Goal: Task Accomplishment & Management: Complete application form

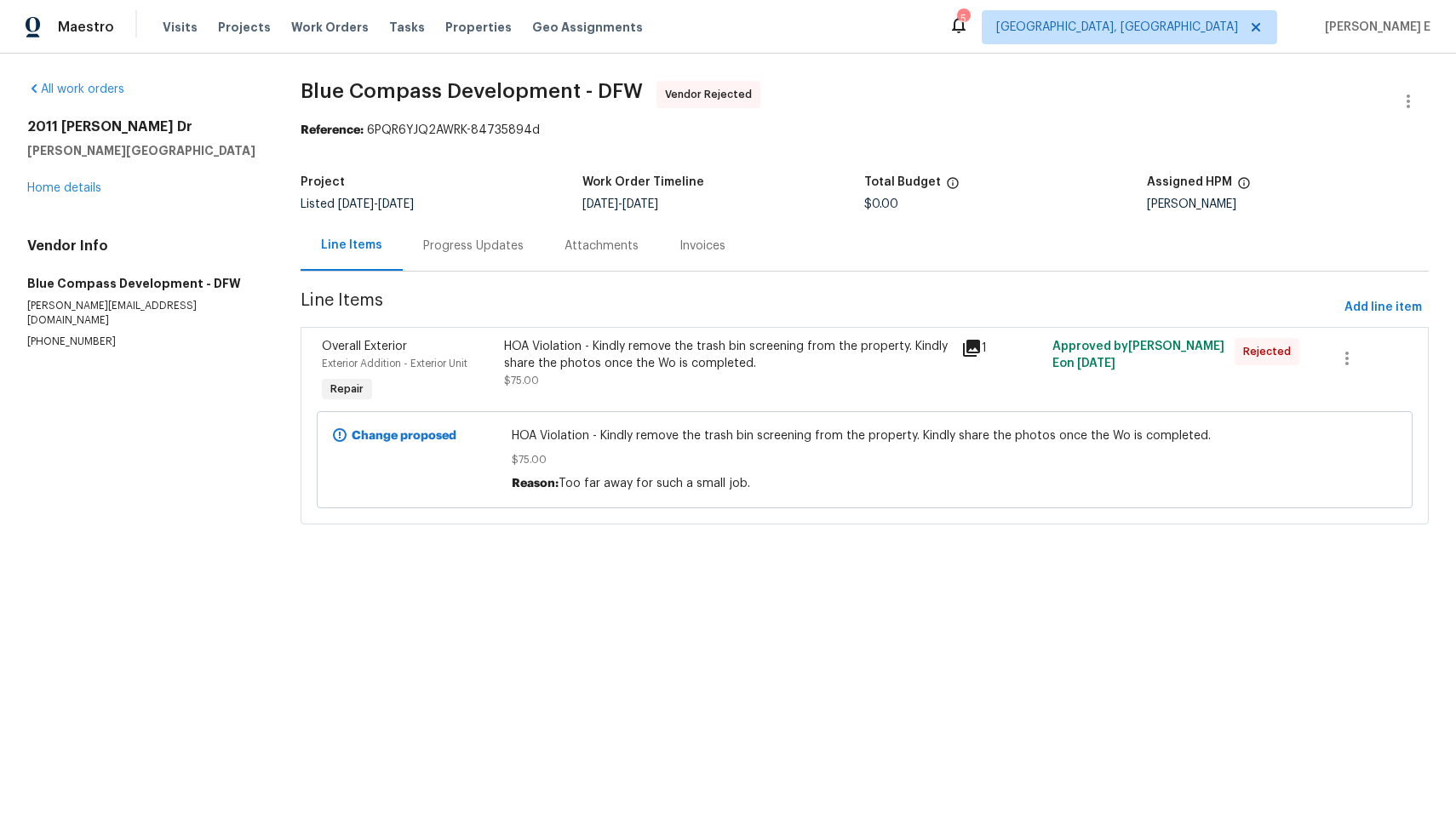
click at [511, 237] on div "Progress Updates" at bounding box center [473, 245] width 101 height 17
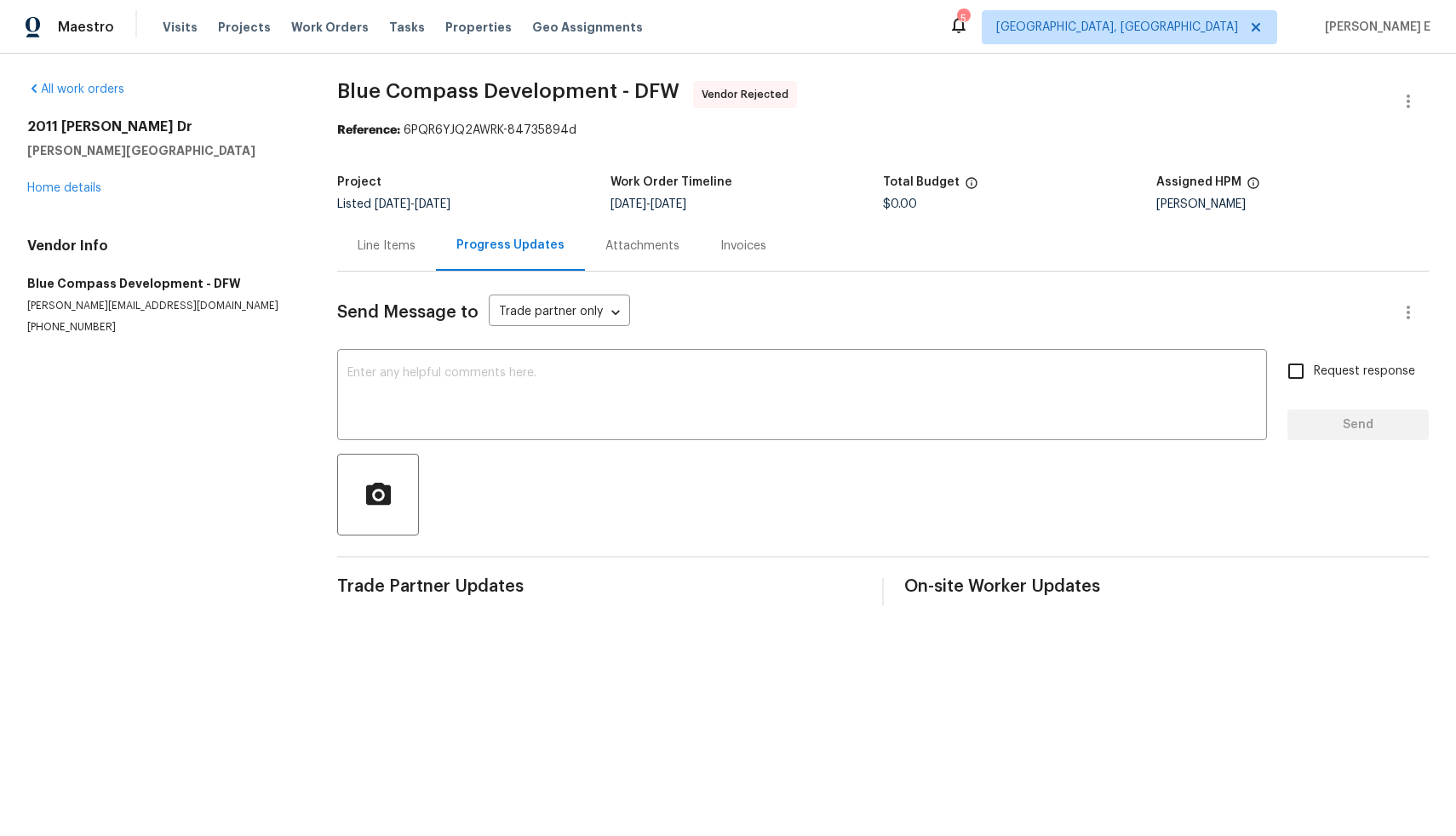
click at [387, 250] on div "Line Items" at bounding box center [386, 245] width 58 height 17
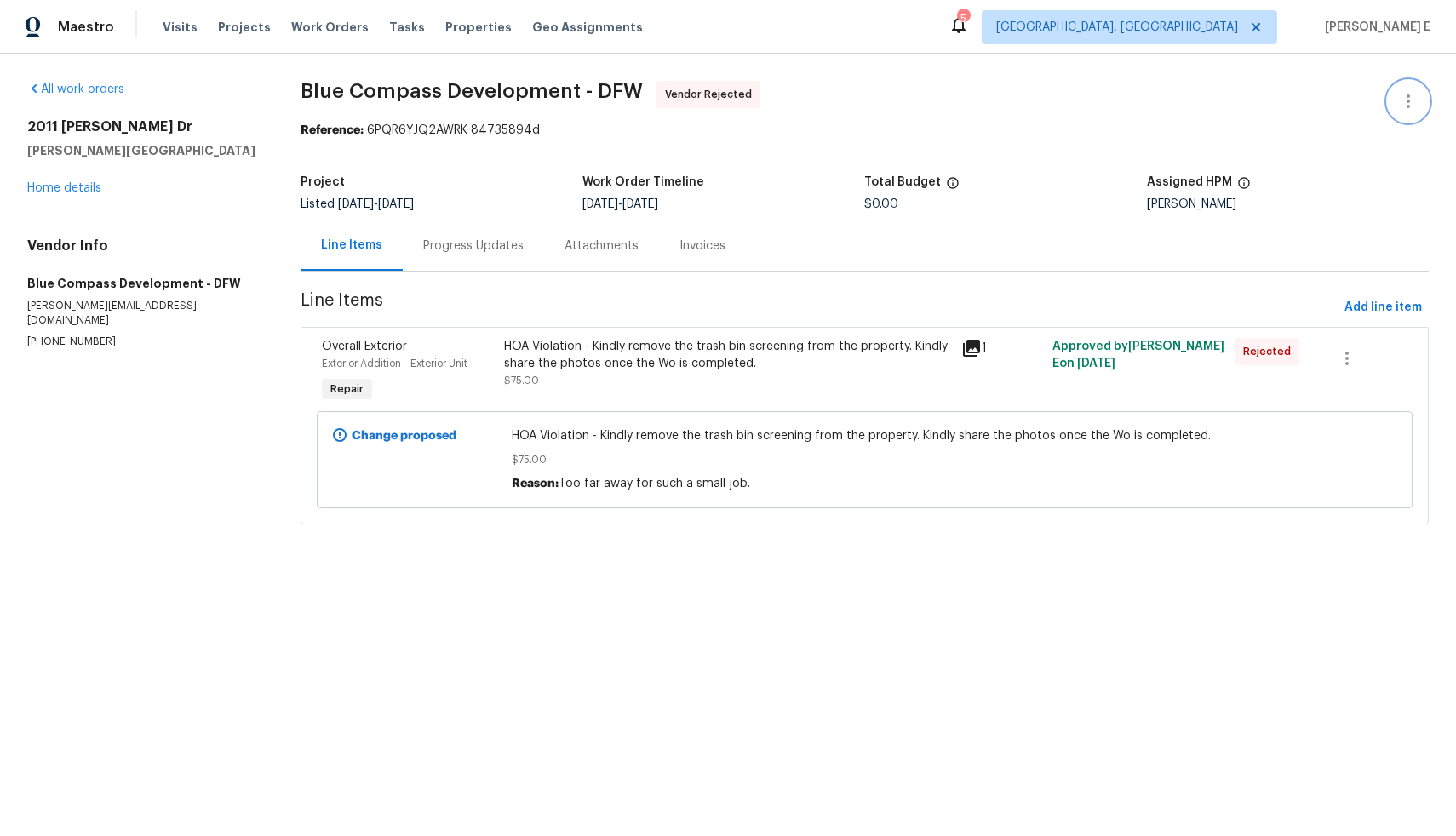
click at [1398, 106] on icon "button" at bounding box center [1408, 101] width 21 height 20
click at [1343, 180] on li "Delete" at bounding box center [1353, 186] width 184 height 29
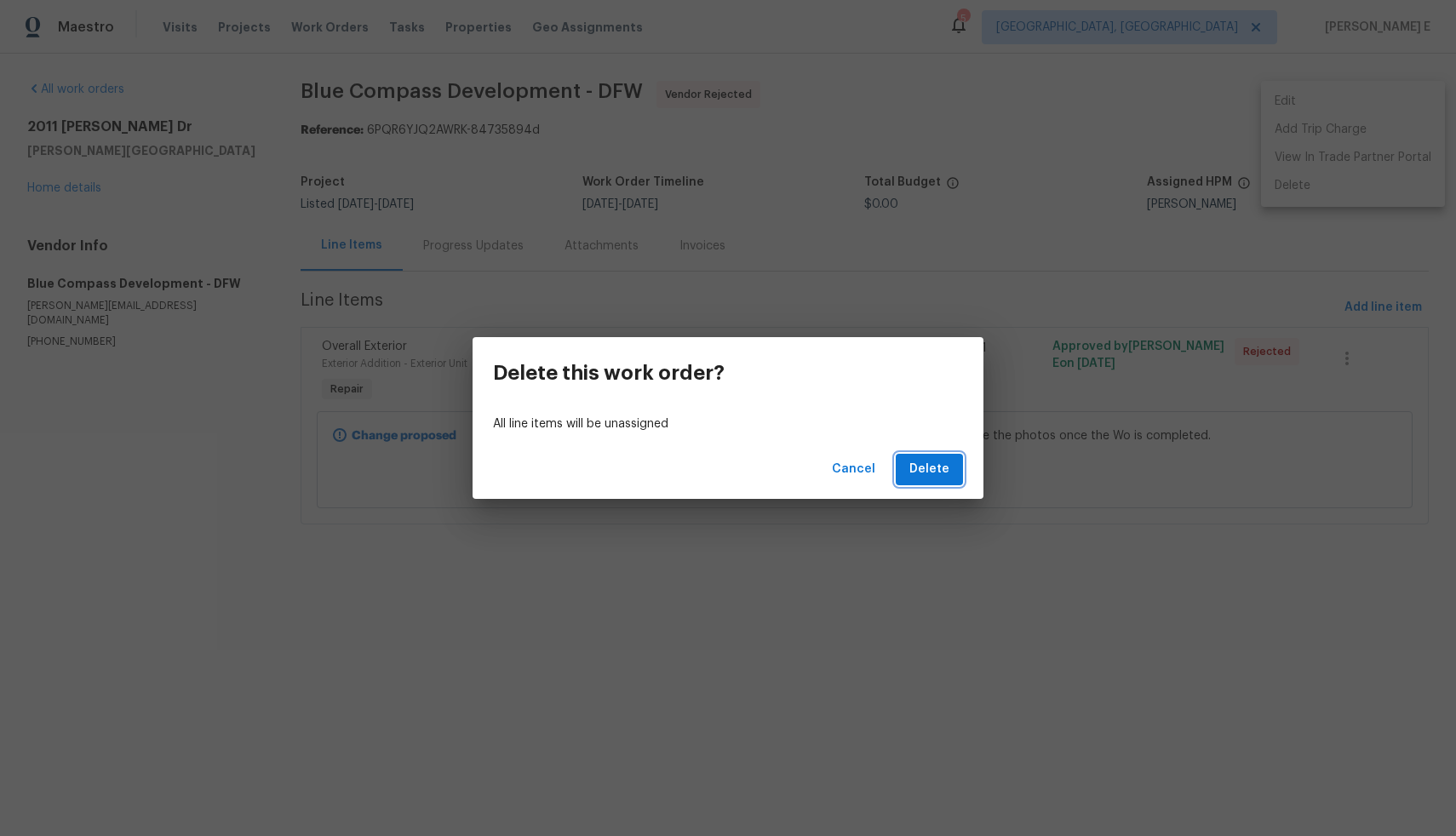
click at [928, 470] on span "Delete" at bounding box center [929, 470] width 40 height 21
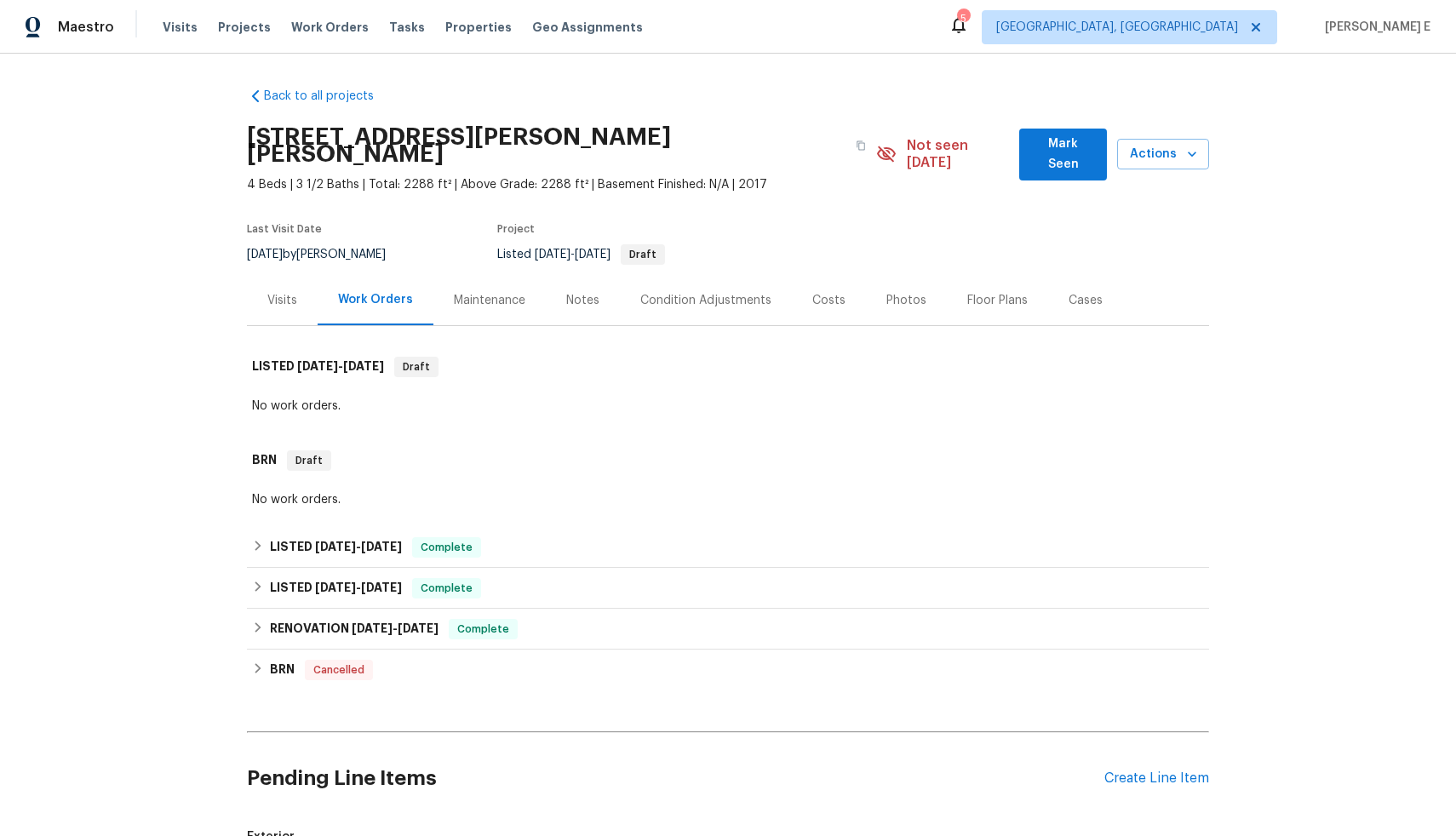
scroll to position [259, 0]
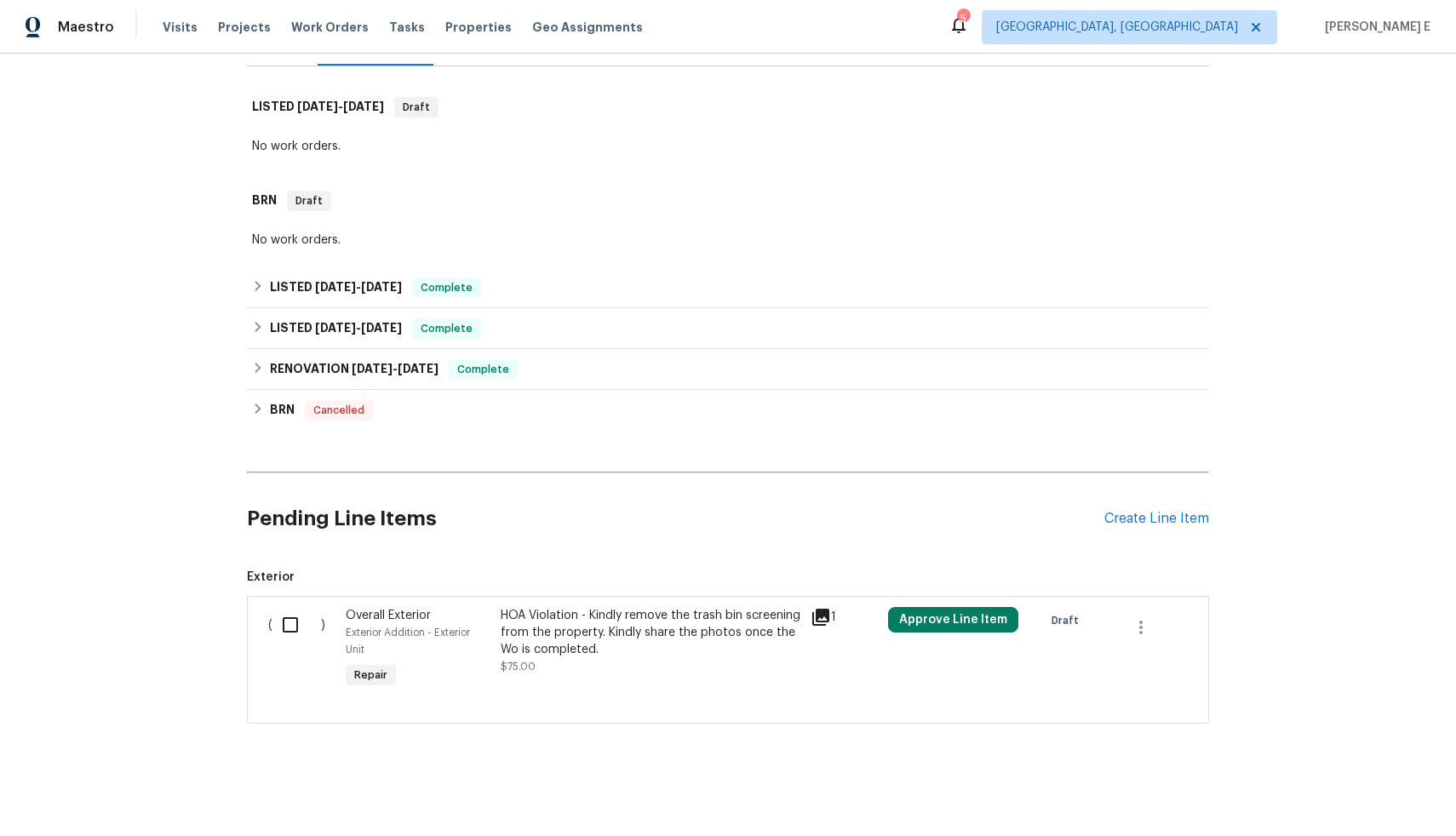
click at [279, 607] on input "checkbox" at bounding box center [297, 625] width 48 height 36
checkbox input "true"
click at [1331, 799] on span "Create Work Order" at bounding box center [1358, 794] width 113 height 21
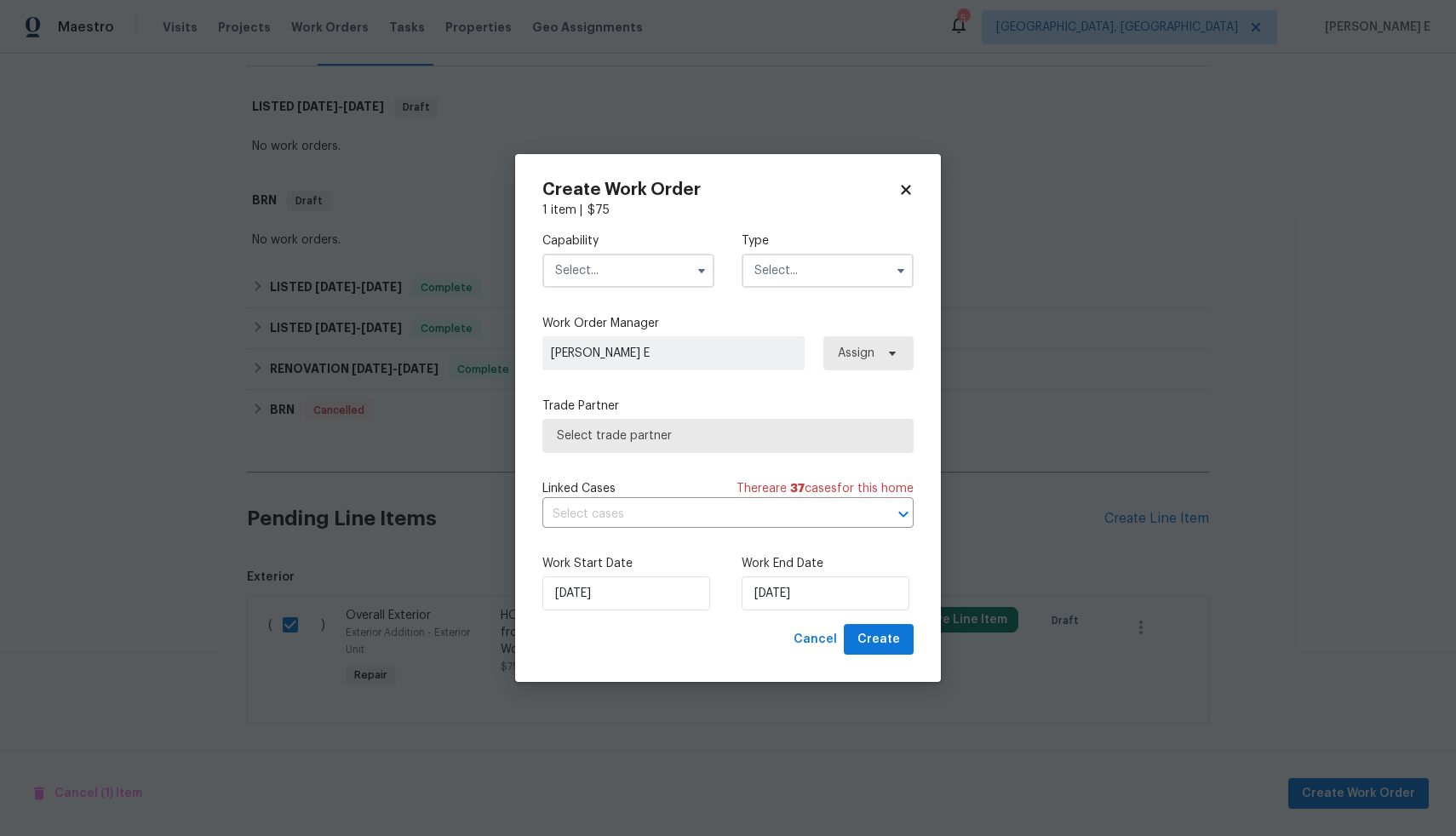
click at [655, 264] on input "text" at bounding box center [628, 271] width 172 height 34
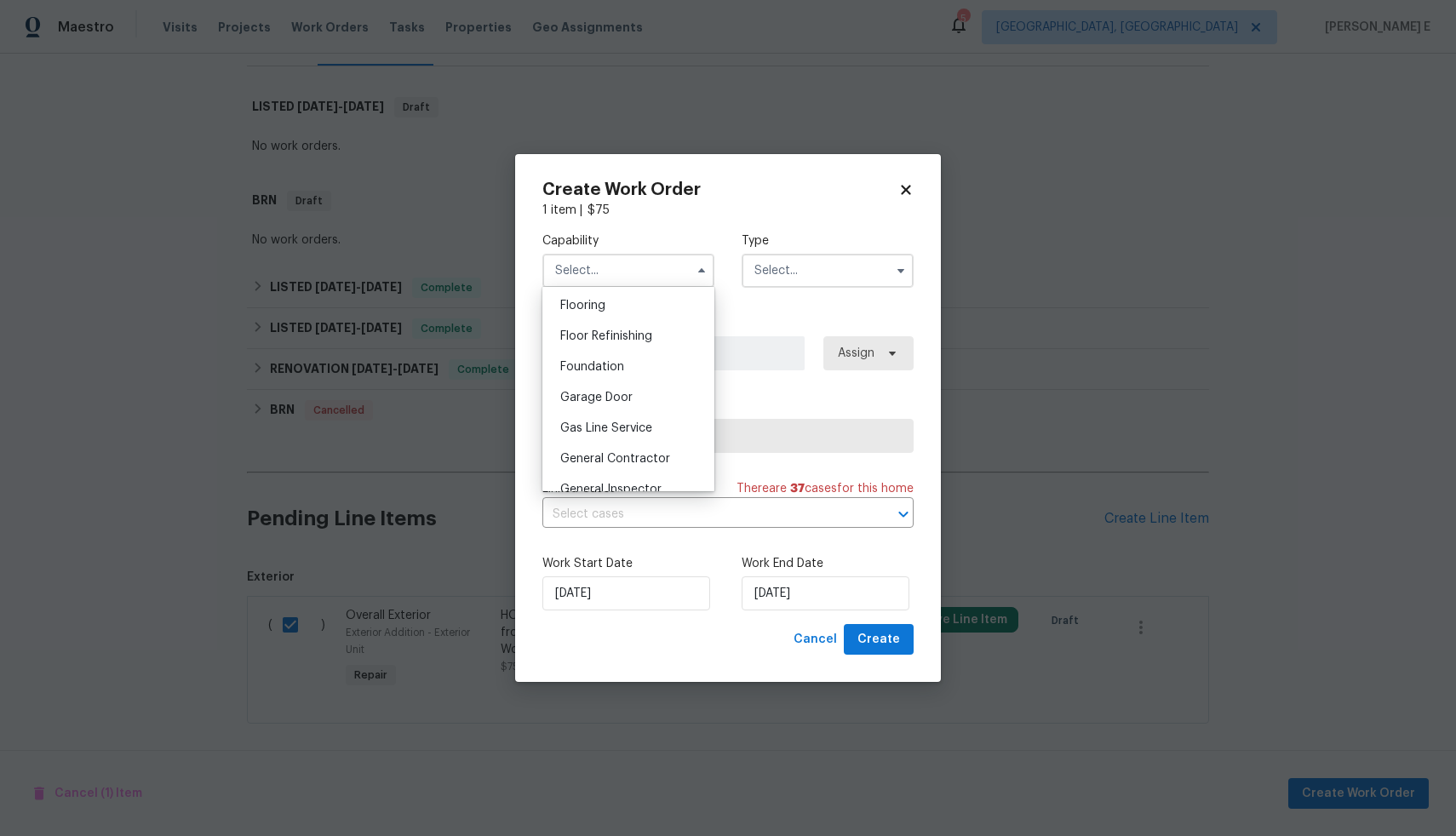
scroll to position [667, 0]
click at [613, 460] on span "General Contractor" at bounding box center [614, 453] width 110 height 12
type input "General Contractor"
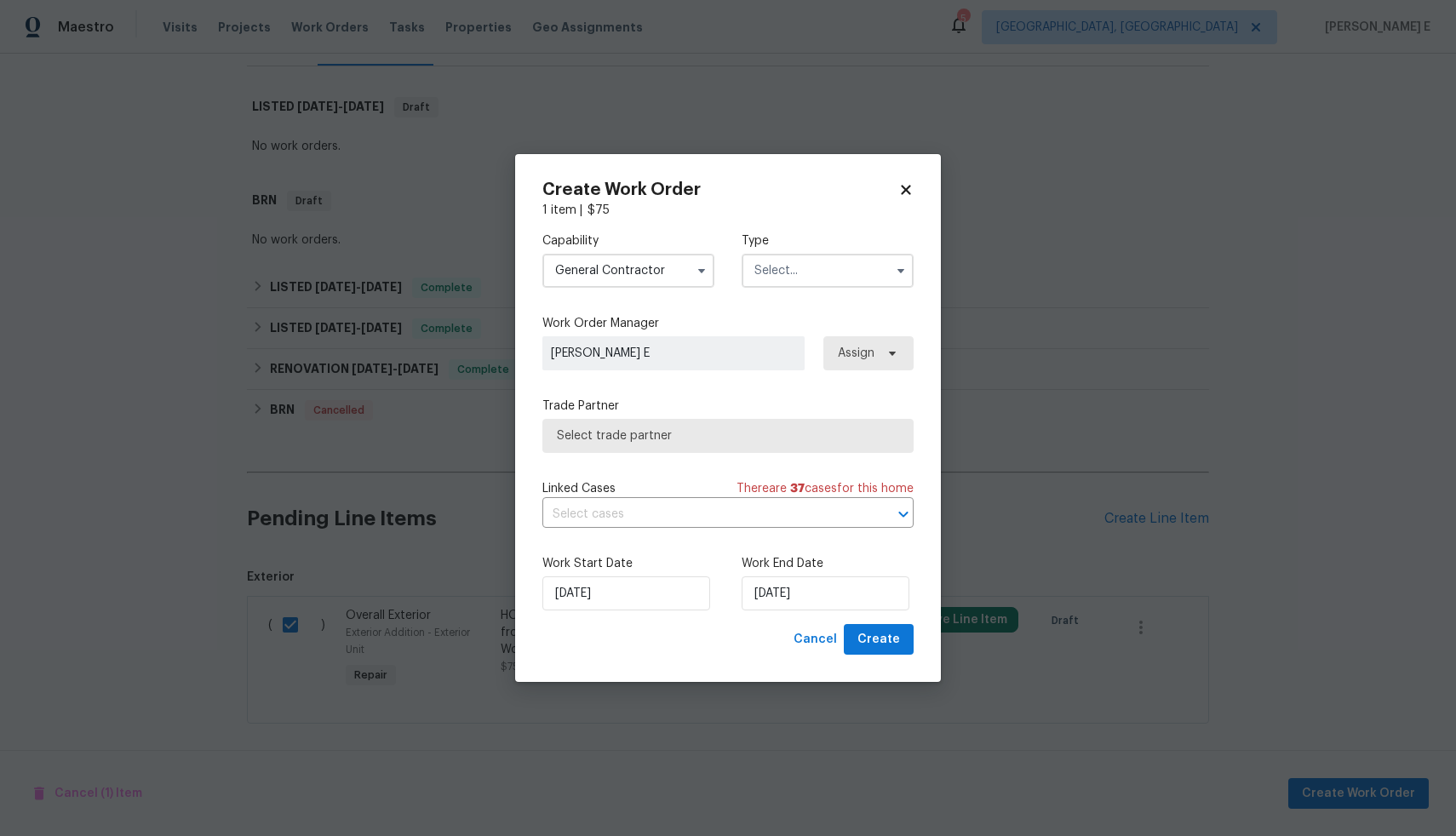
click at [825, 275] on input "text" at bounding box center [827, 271] width 172 height 34
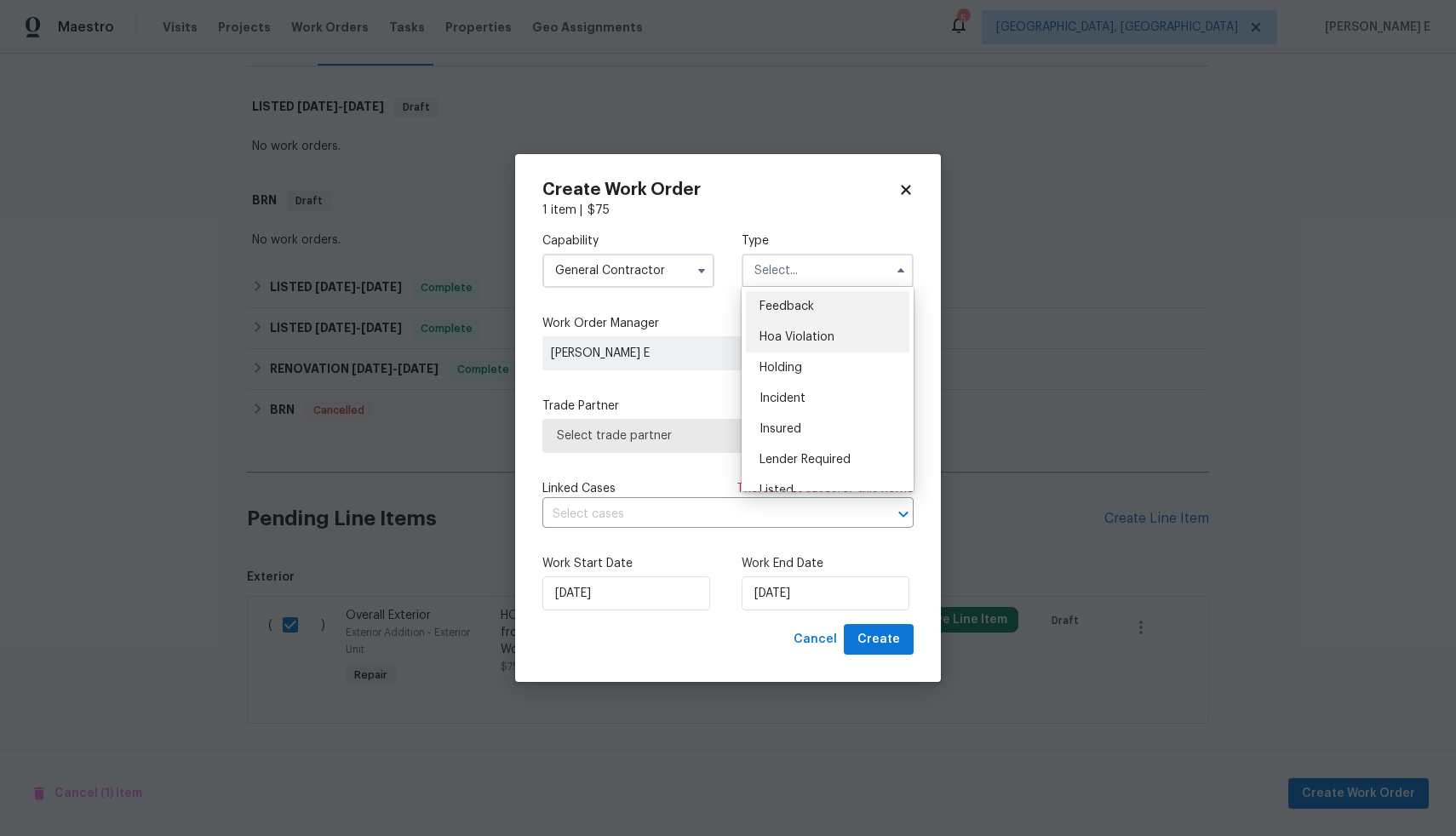
click at [821, 322] on div "Hoa Violation" at bounding box center [827, 337] width 163 height 30
type input "Hoa Violation"
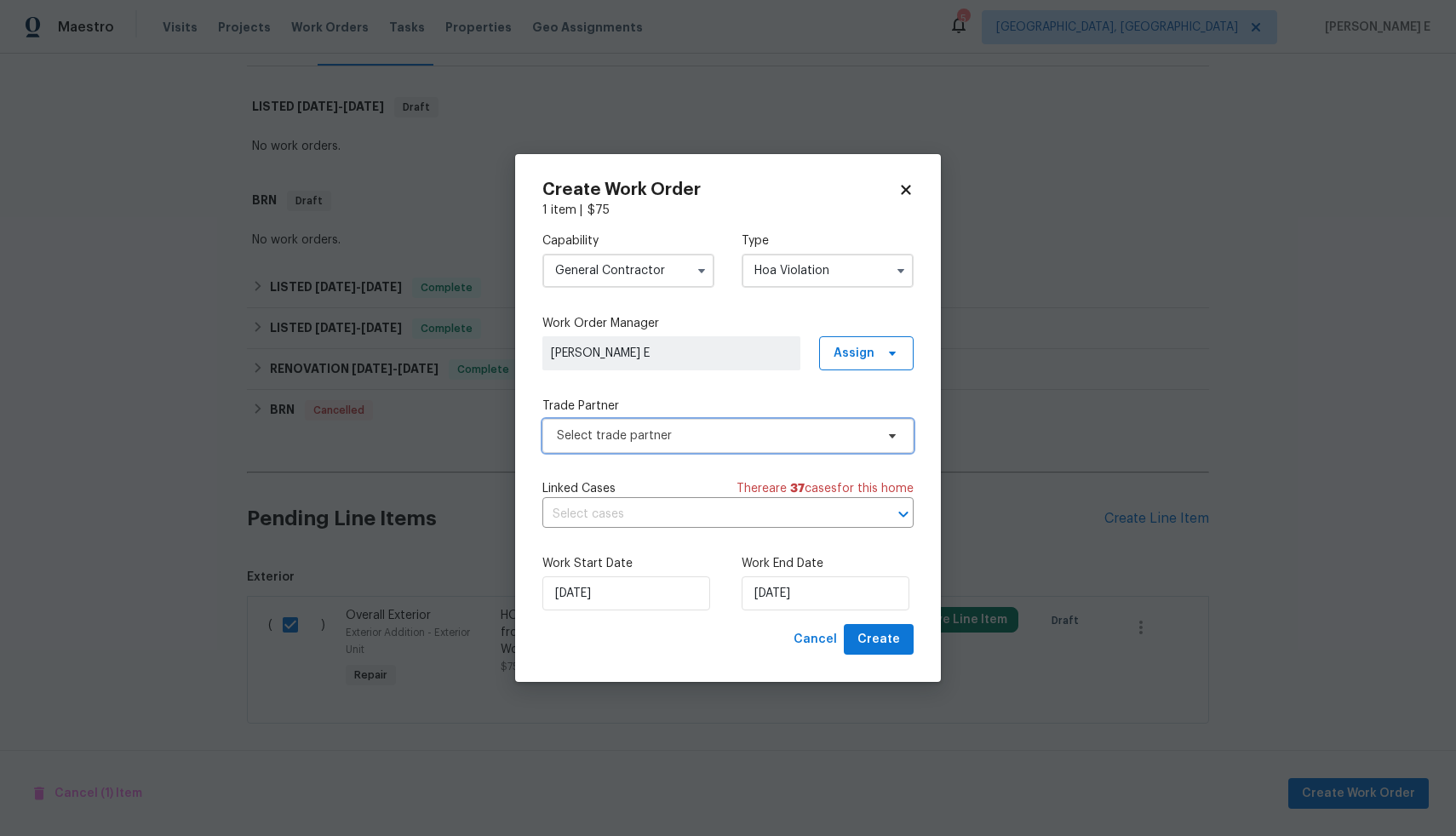
click at [640, 435] on span "Select trade partner" at bounding box center [716, 435] width 317 height 17
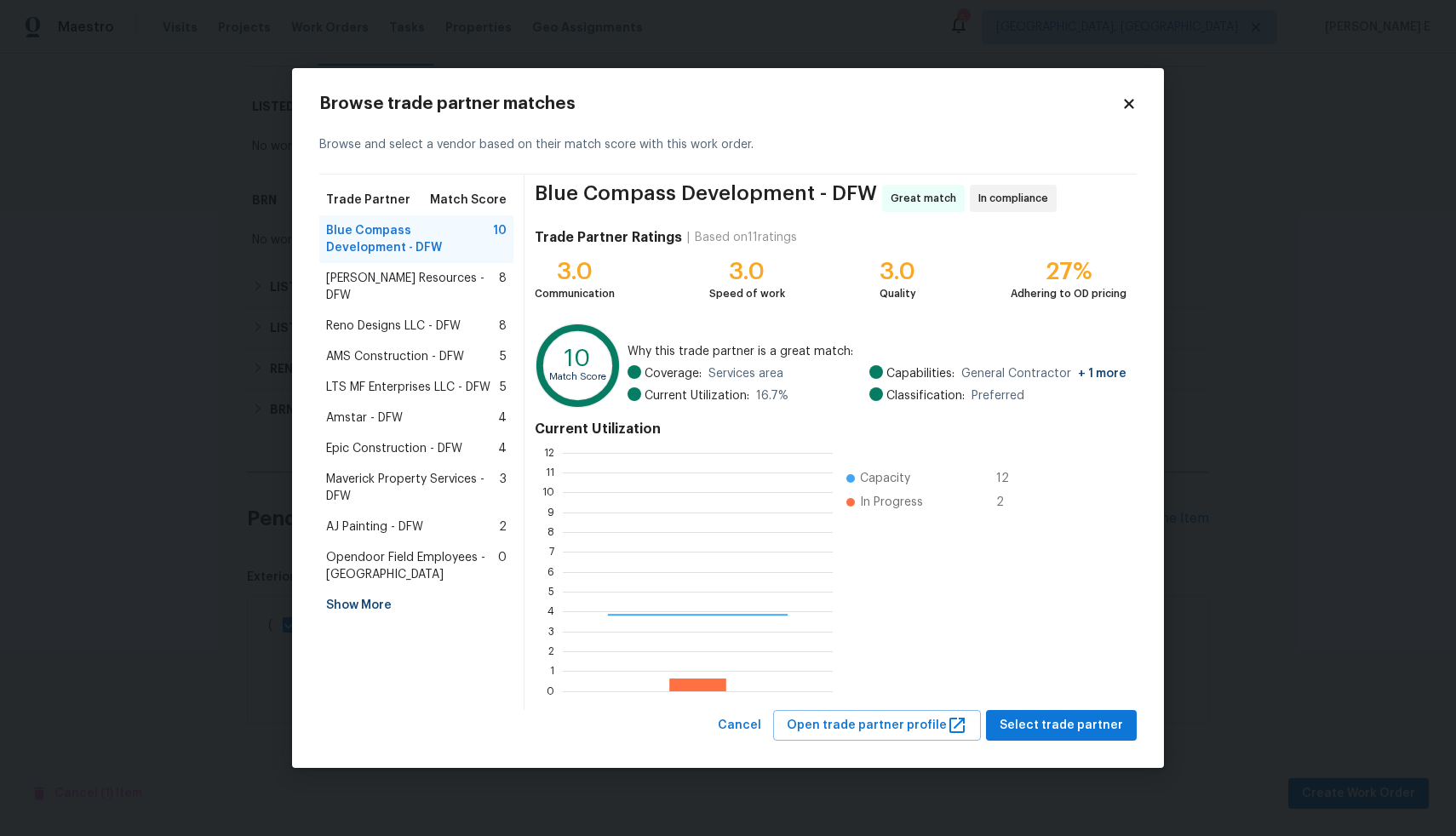
scroll to position [225, 257]
click at [1077, 721] on span "Select trade partner" at bounding box center [1061, 725] width 123 height 21
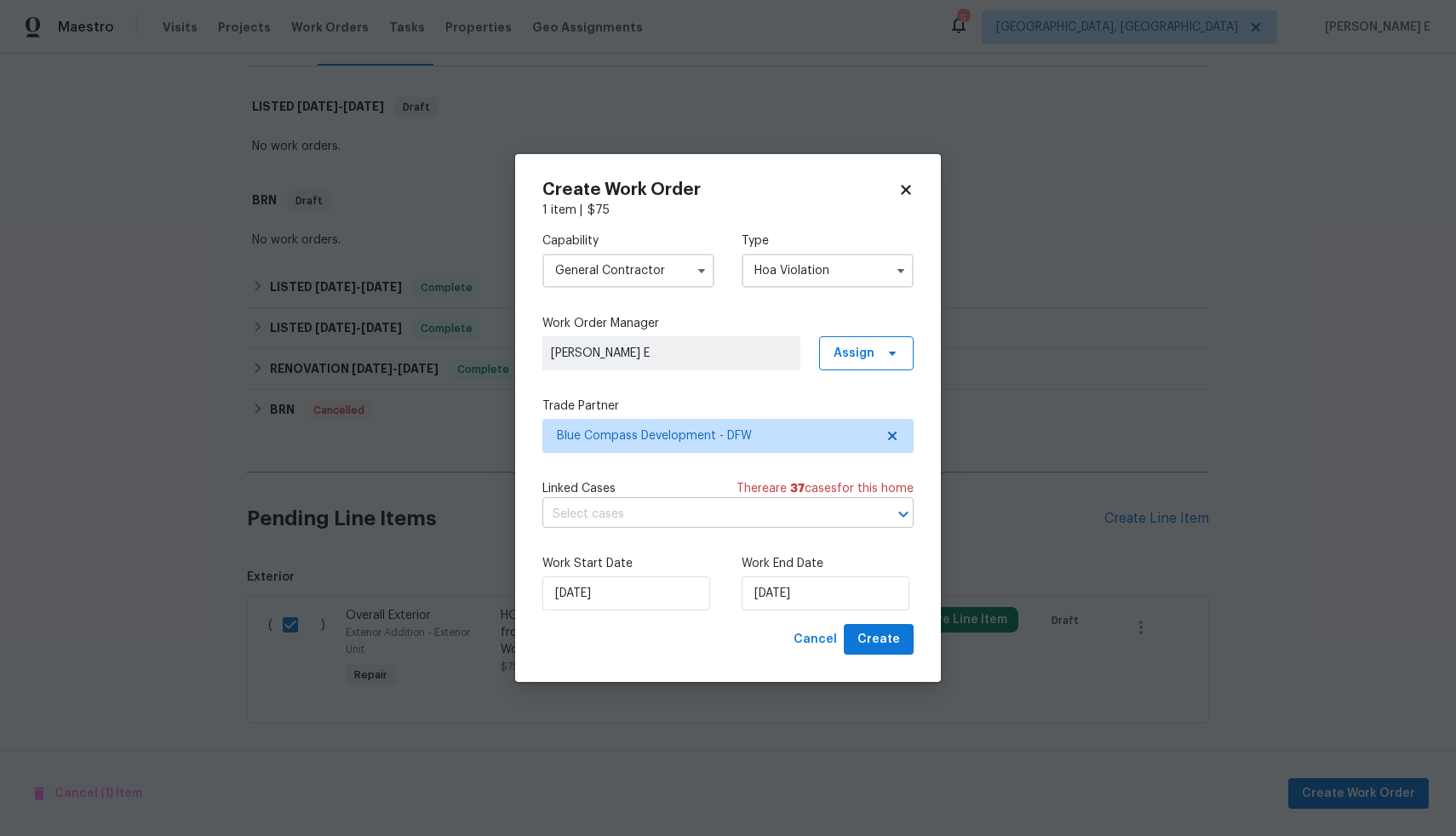
click at [807, 515] on input "text" at bounding box center [703, 515] width 324 height 27
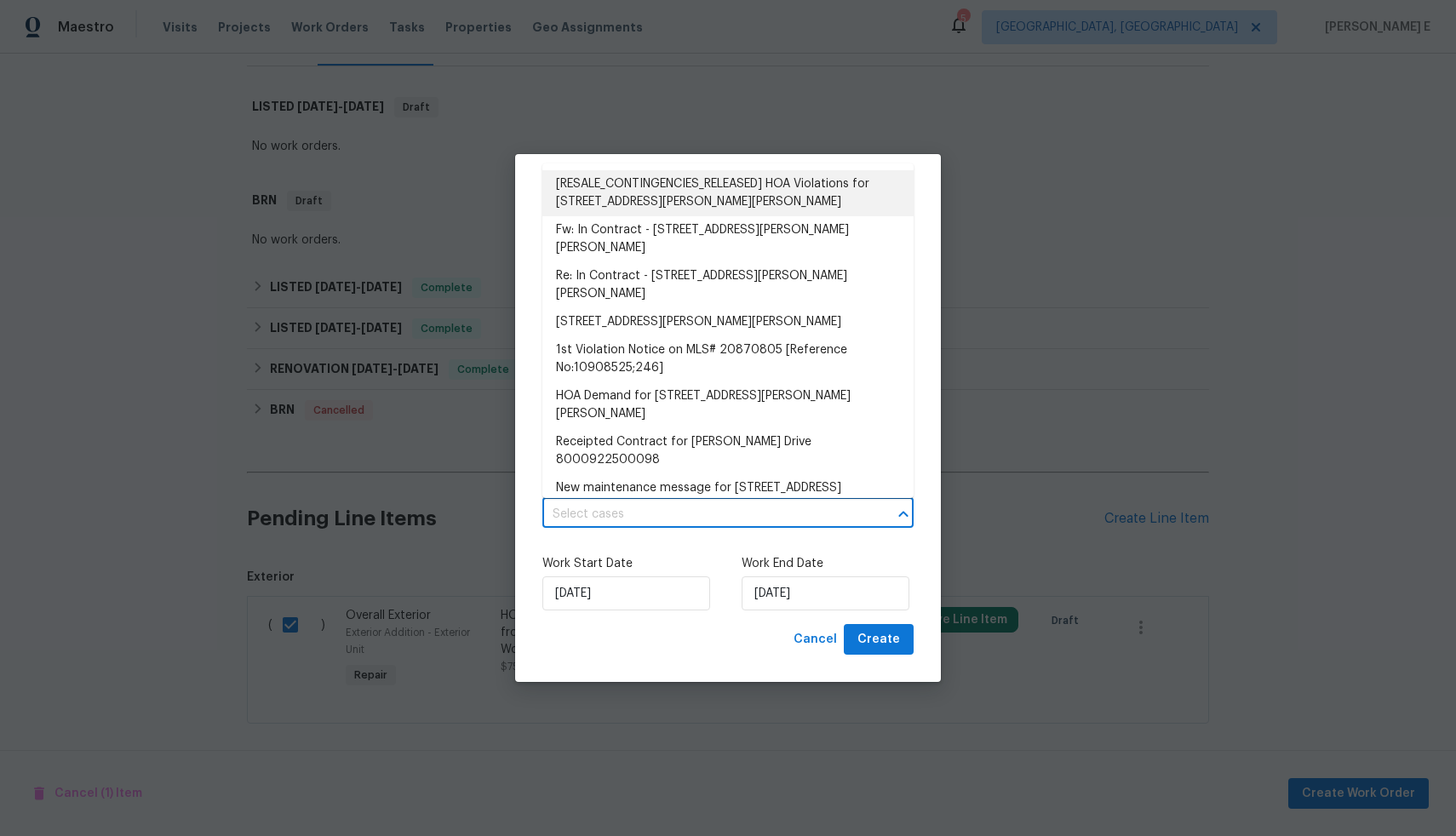
click at [693, 192] on li "[RESALE_CONTINGENCIES_RELEASED] HOA Violations for 2011 Henly Dr, Forney, TX 75…" at bounding box center [728, 193] width 371 height 46
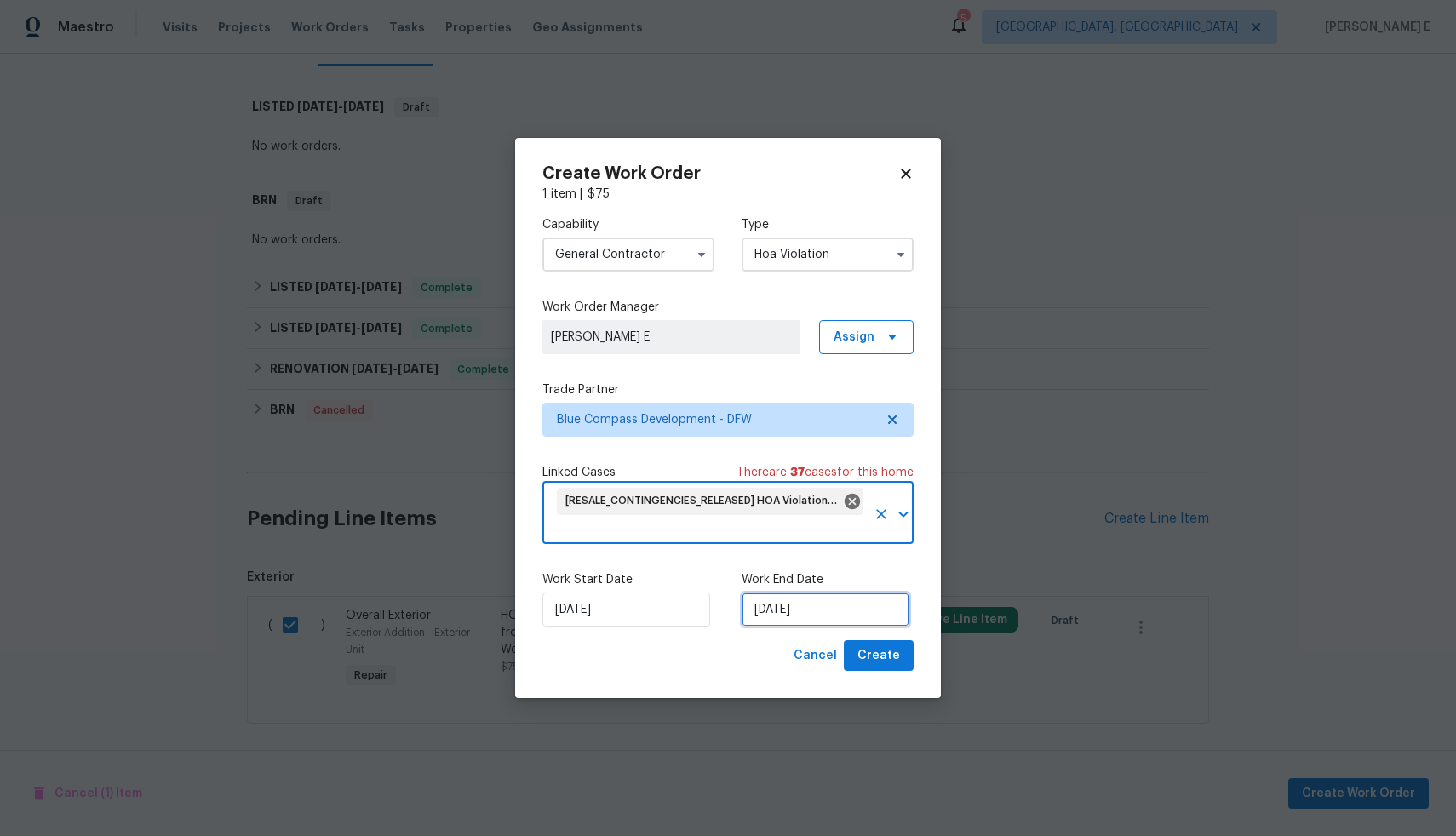
click at [833, 611] on input "15/08/2025" at bounding box center [826, 610] width 168 height 34
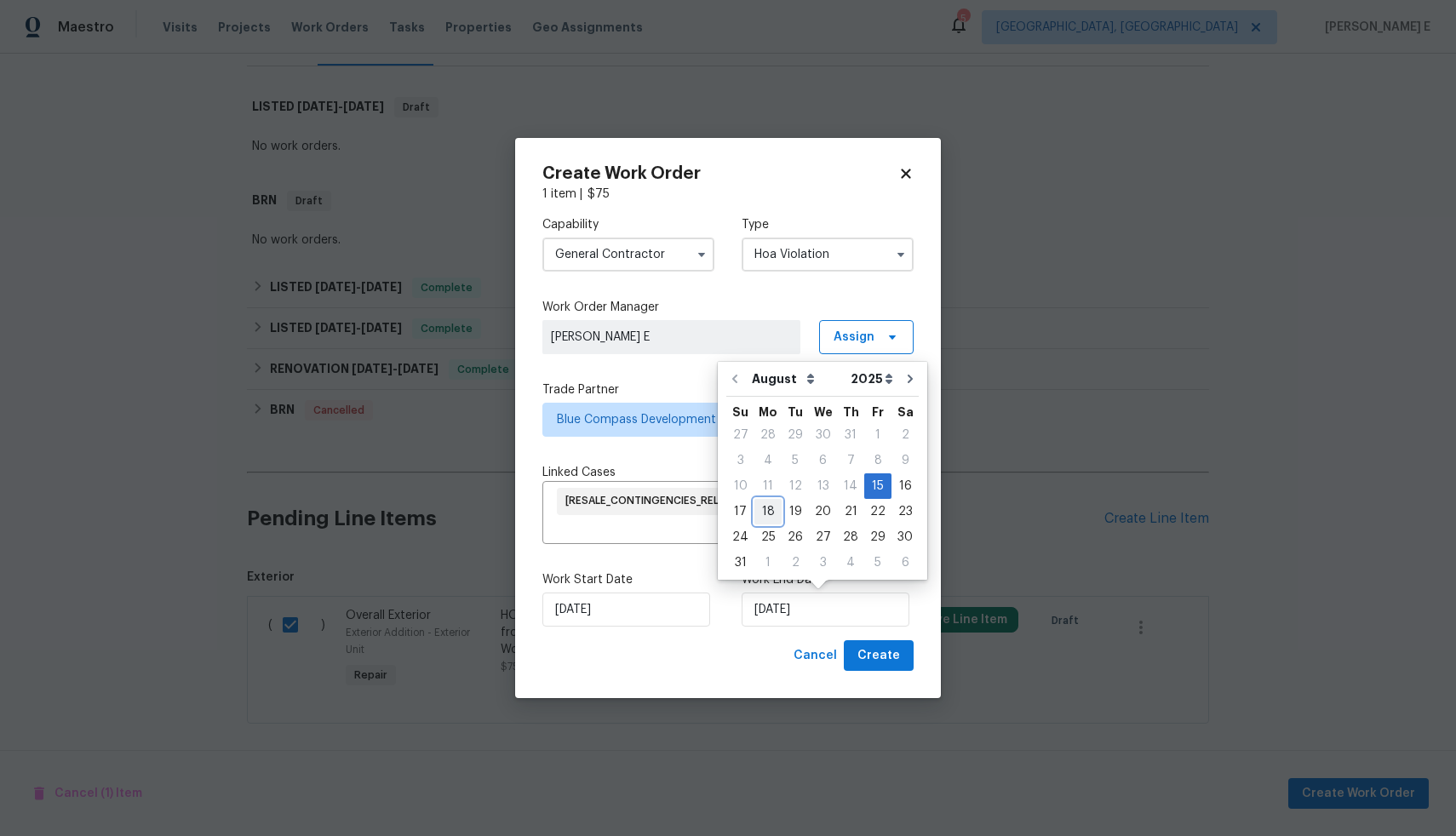
click at [766, 510] on div "18" at bounding box center [768, 512] width 28 height 24
type input "18/08/2025"
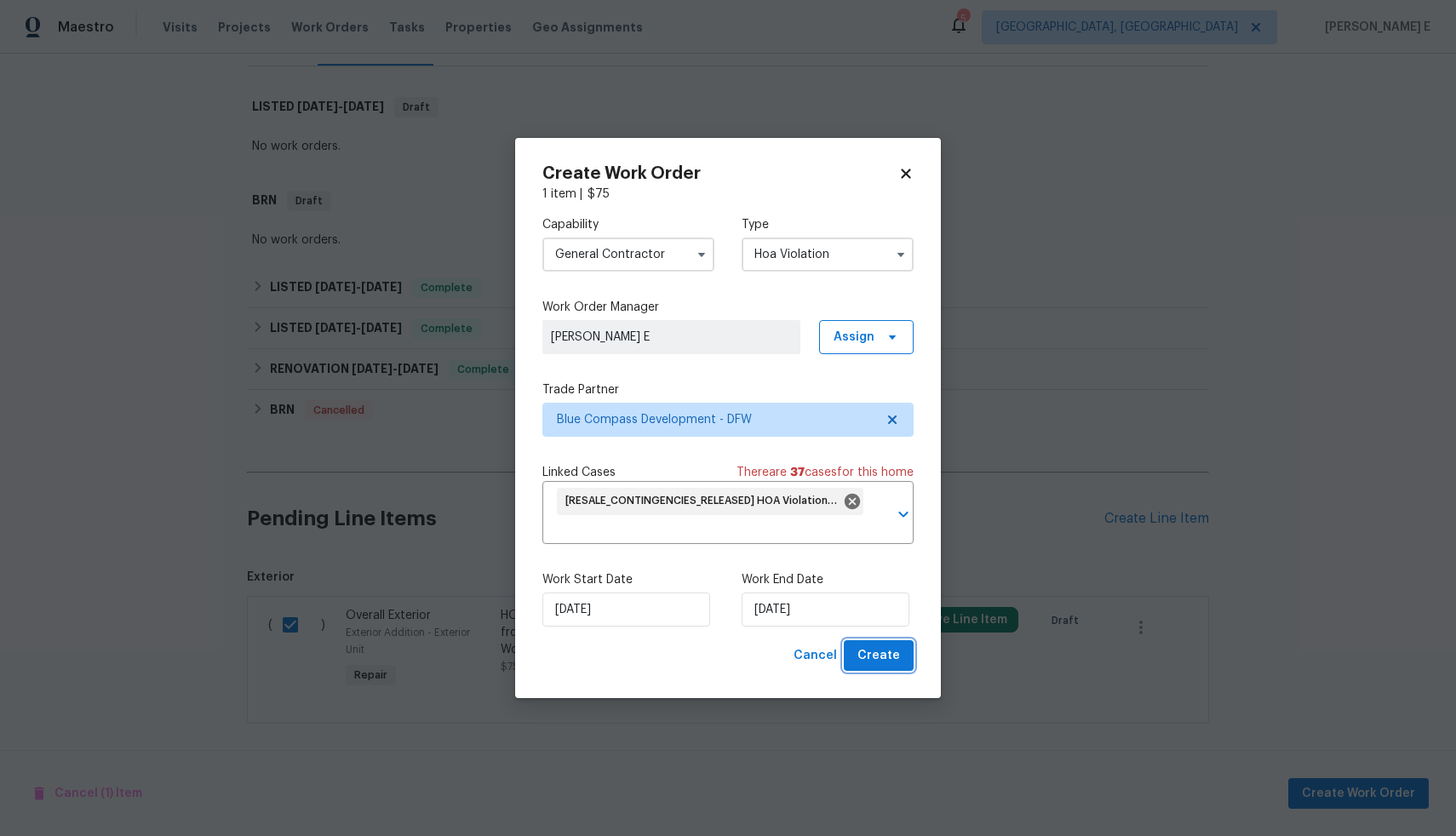
click at [871, 660] on span "Create" at bounding box center [879, 656] width 43 height 21
checkbox input "false"
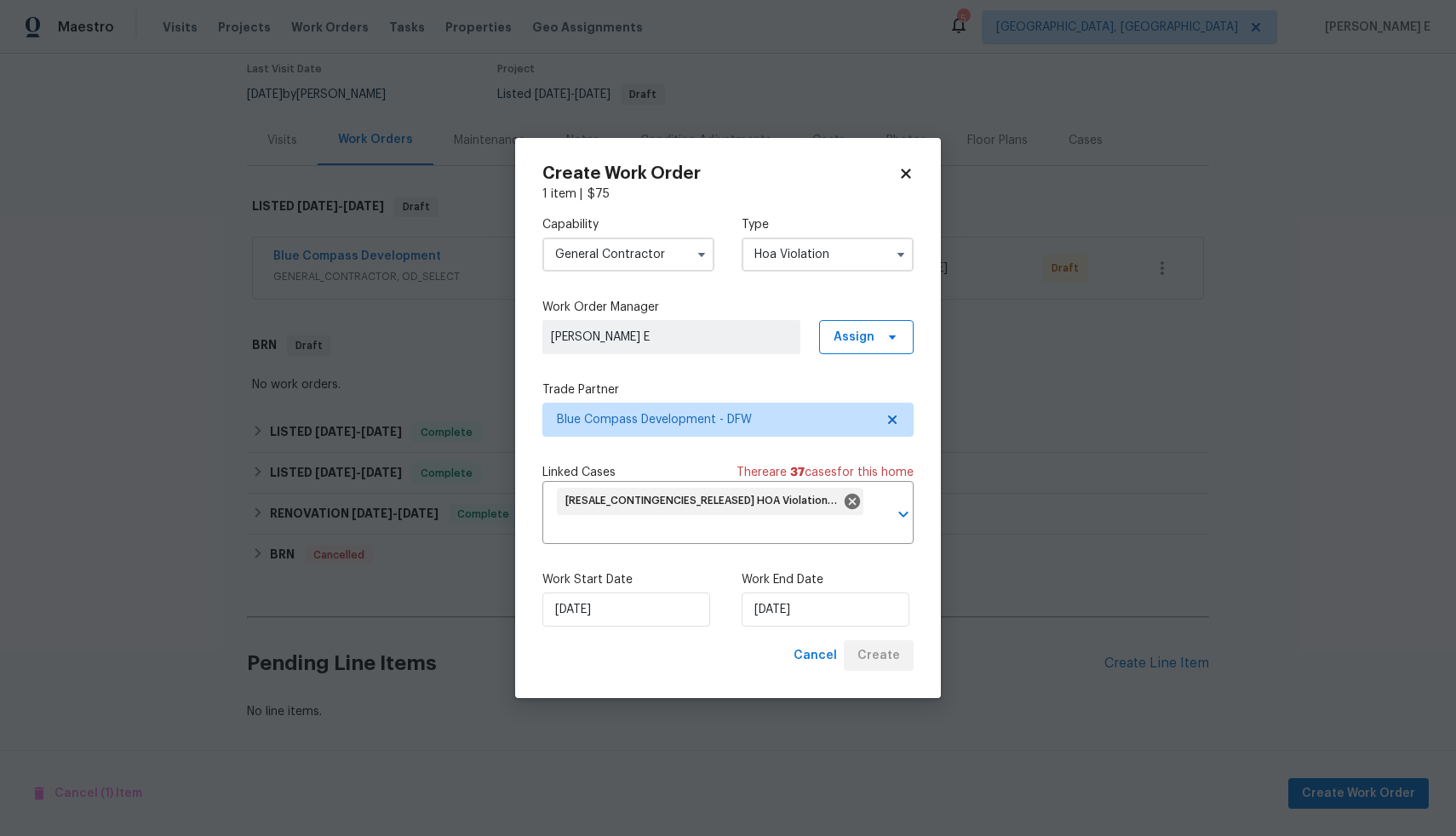
scroll to position [156, 0]
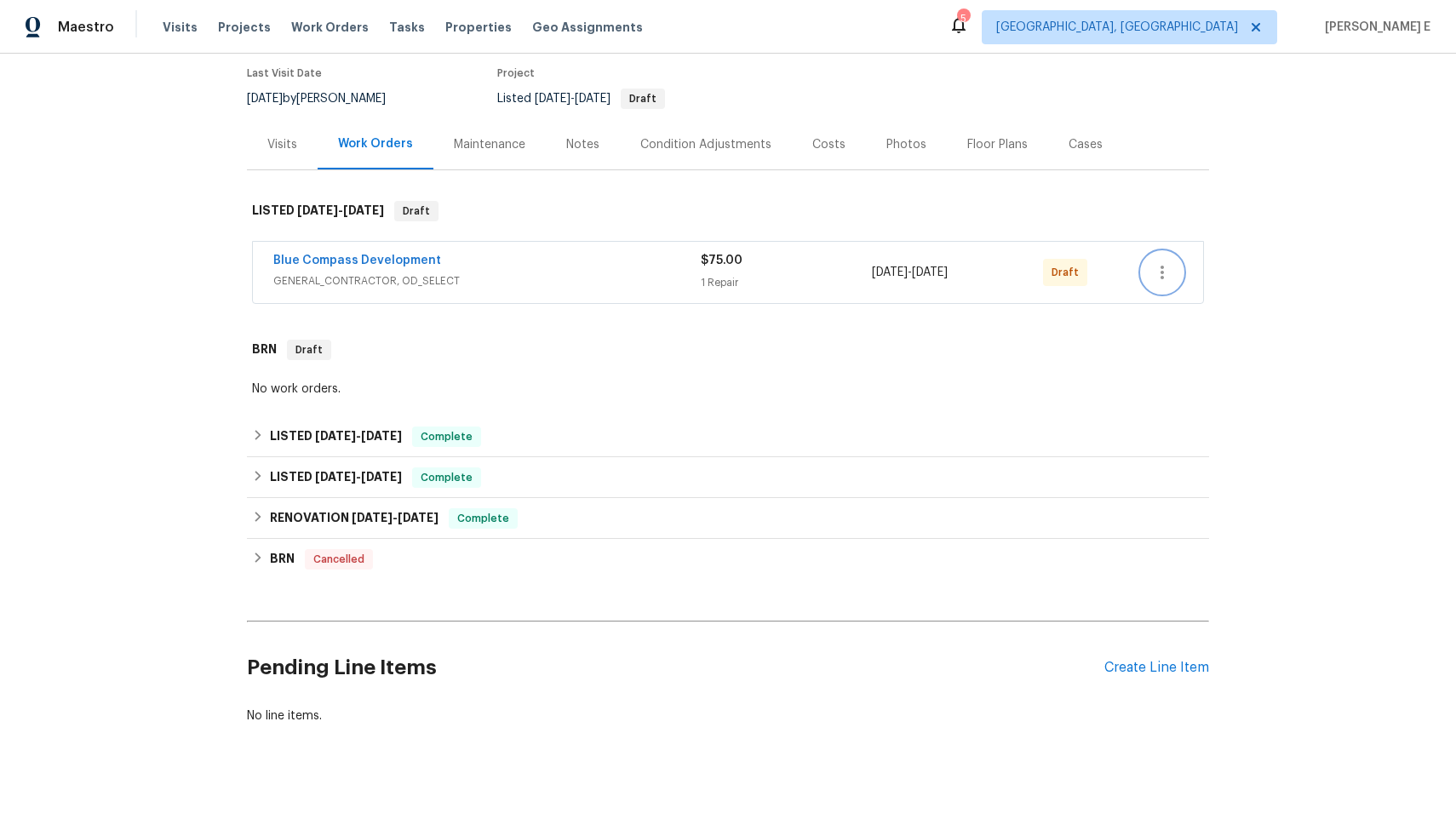
click at [1161, 262] on icon "button" at bounding box center [1162, 272] width 21 height 20
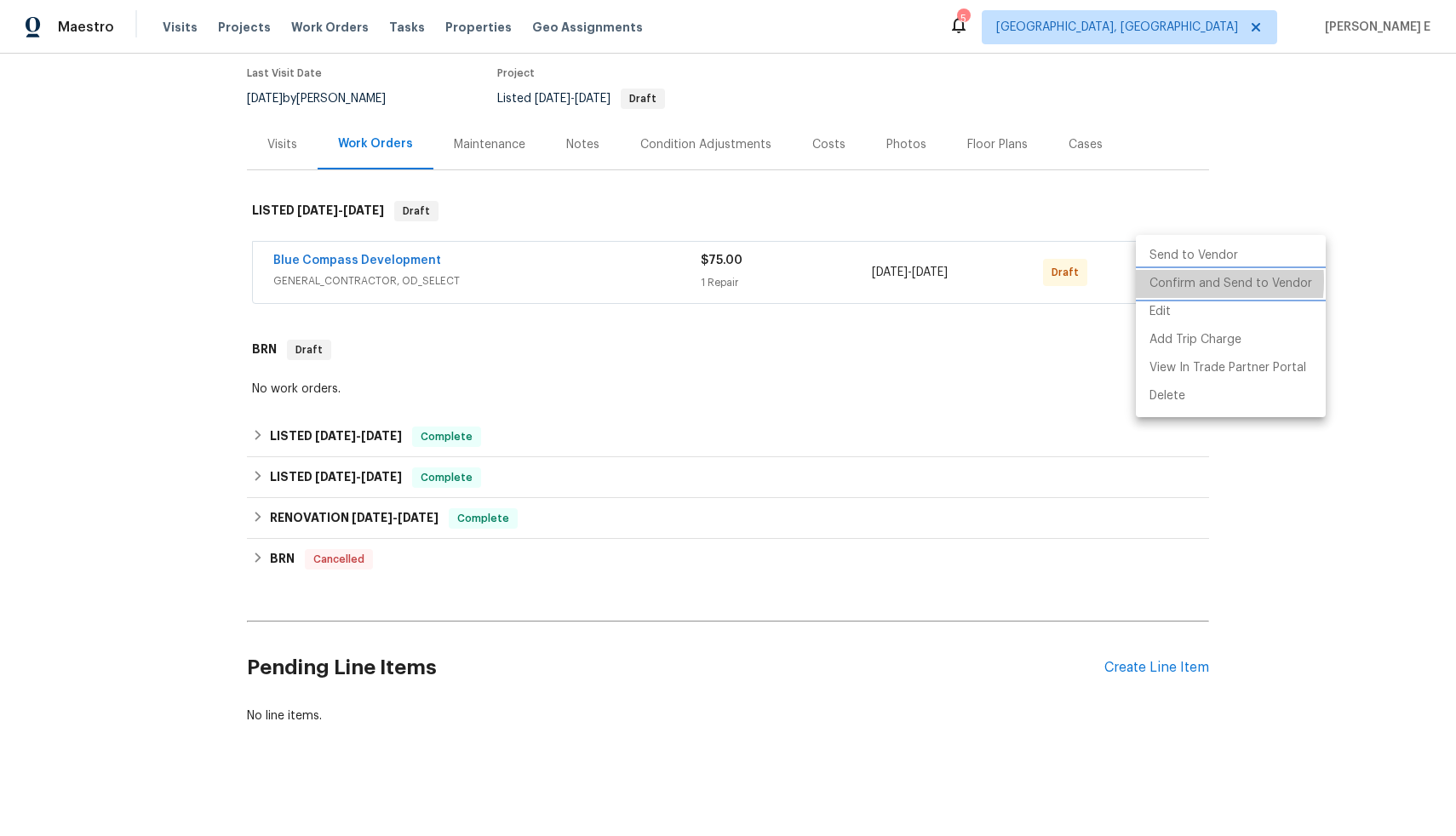
click at [1170, 281] on li "Confirm and Send to Vendor" at bounding box center [1230, 284] width 190 height 29
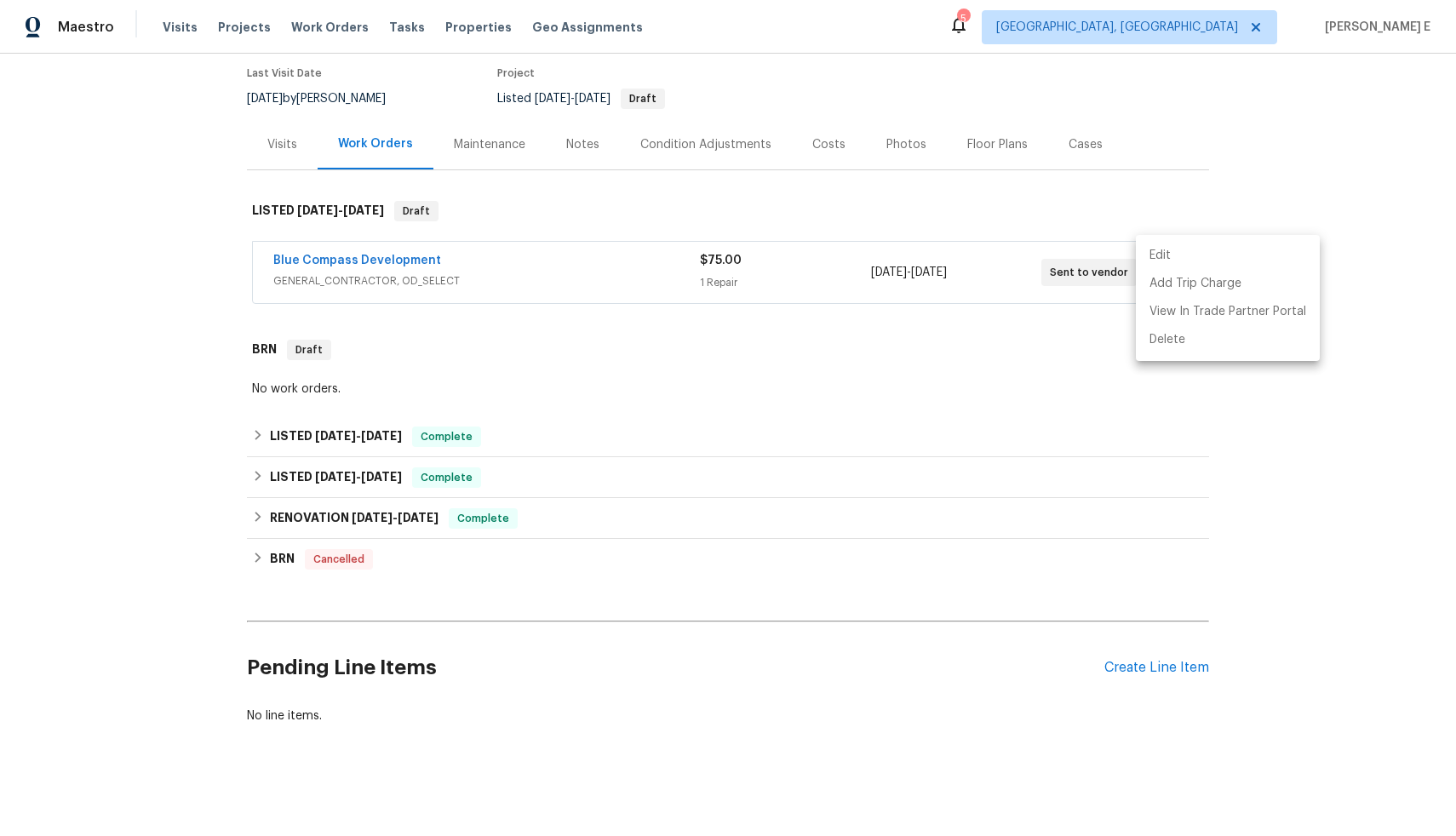
click at [1292, 170] on div at bounding box center [728, 418] width 1456 height 836
click at [1292, 170] on div "Edit Add Trip Charge View In Trade Partner Portal Delete" at bounding box center [728, 418] width 1456 height 836
drag, startPoint x: 438, startPoint y: 242, endPoint x: 263, endPoint y: 244, distance: 175.0
click at [263, 244] on div "Blue Compass Development GENERAL_CONTRACTOR, OD_SELECT $75.00 1 Repair 8/15/202…" at bounding box center [728, 272] width 950 height 61
copy link "Blue Compass Development"
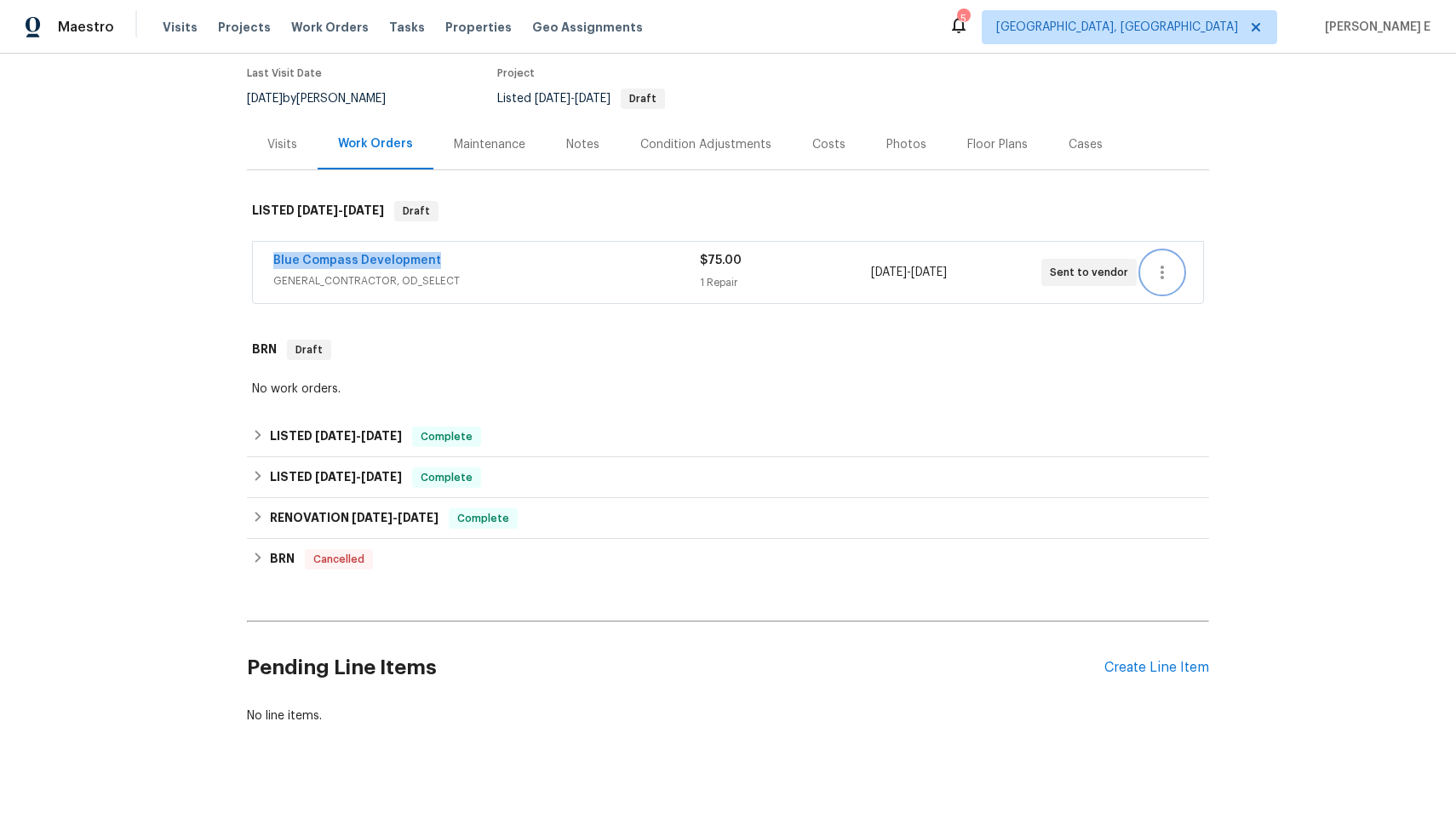
click at [1168, 252] on button "button" at bounding box center [1163, 273] width 41 height 41
click at [1180, 334] on li "Delete" at bounding box center [1228, 340] width 184 height 29
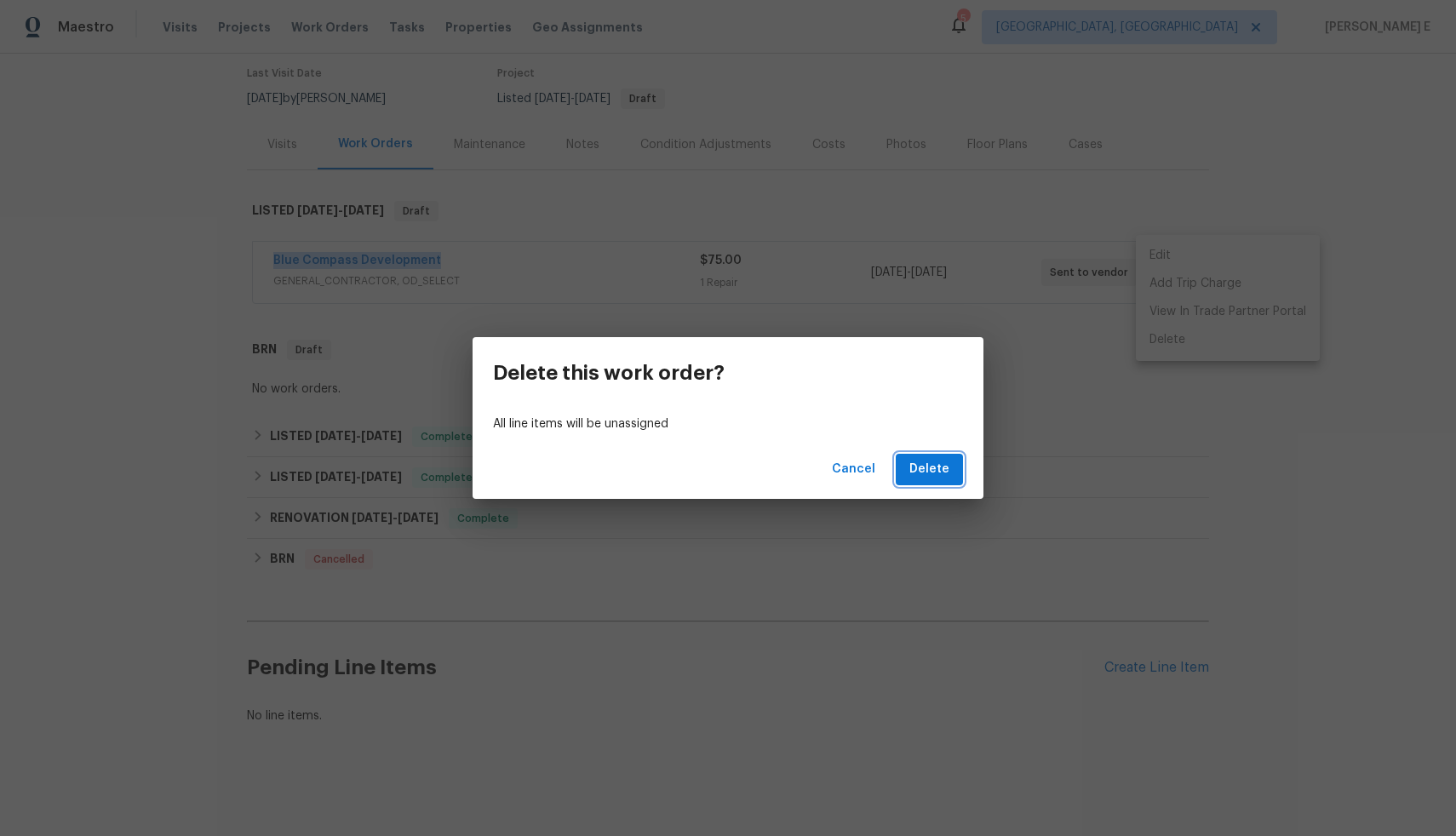
click at [930, 473] on span "Delete" at bounding box center [929, 470] width 40 height 21
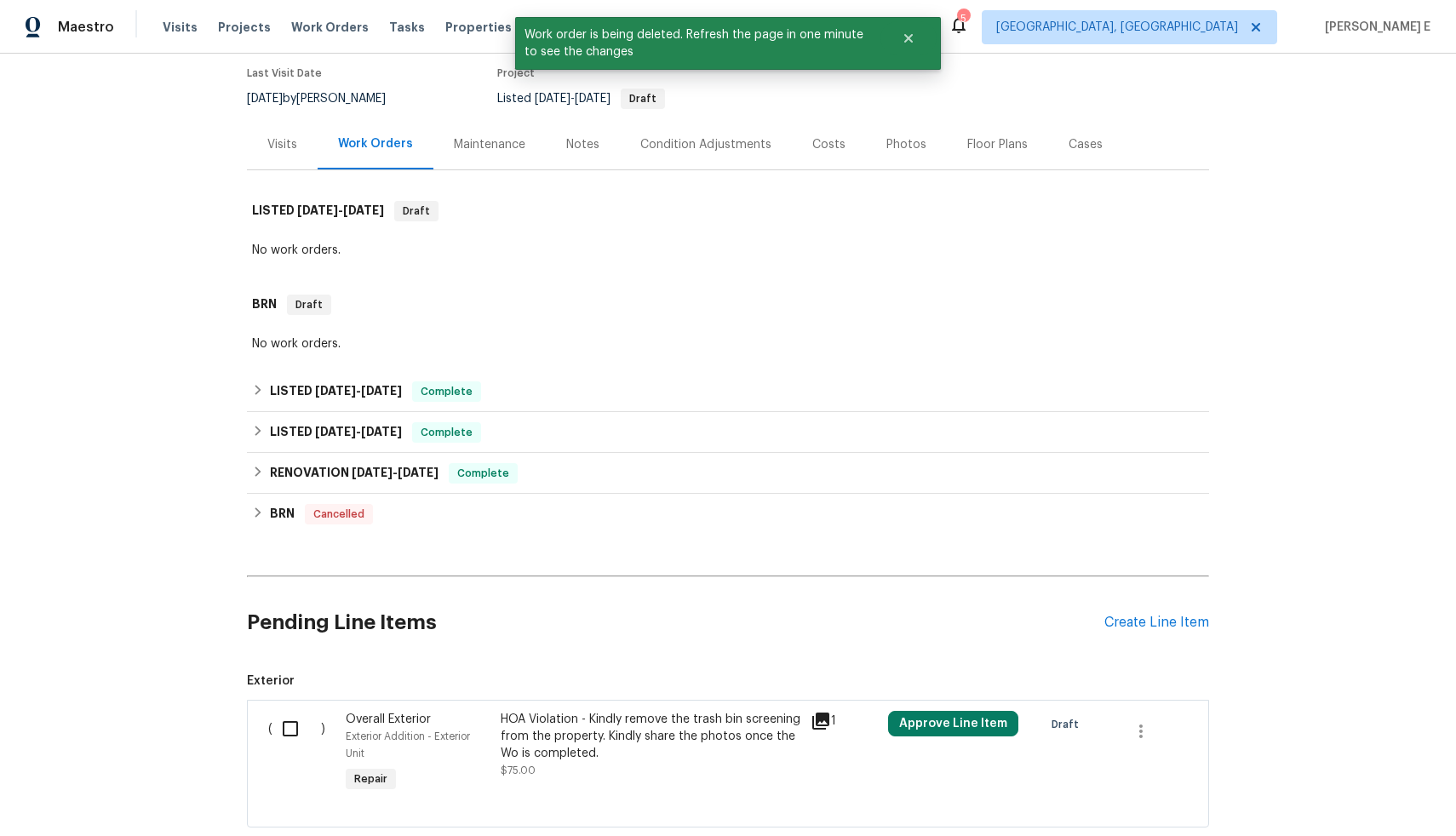
click at [280, 711] on input "checkbox" at bounding box center [297, 729] width 48 height 36
checkbox input "true"
click at [1321, 791] on span "Create Work Order" at bounding box center [1358, 794] width 113 height 21
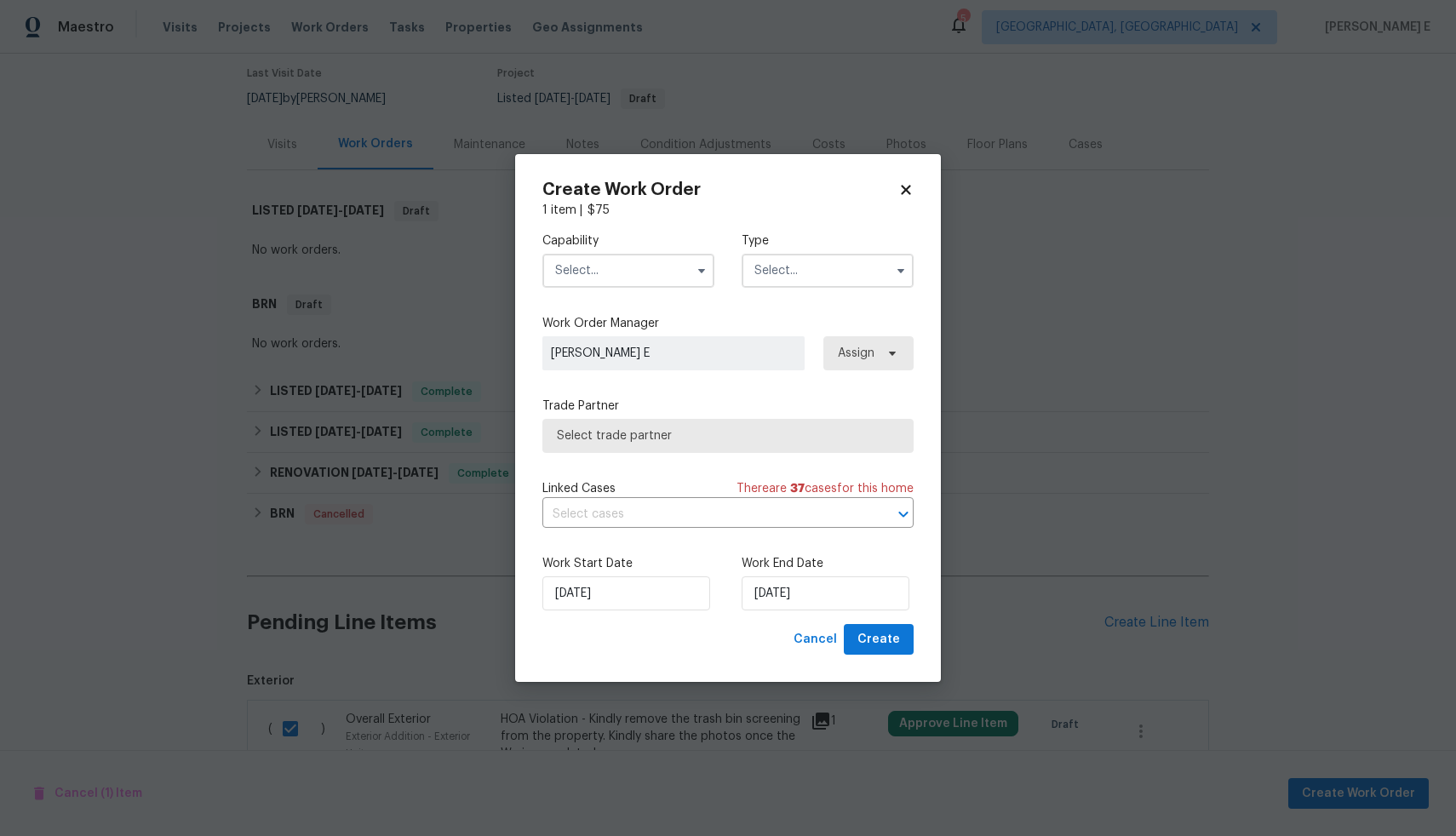
click at [646, 272] on input "text" at bounding box center [628, 271] width 172 height 34
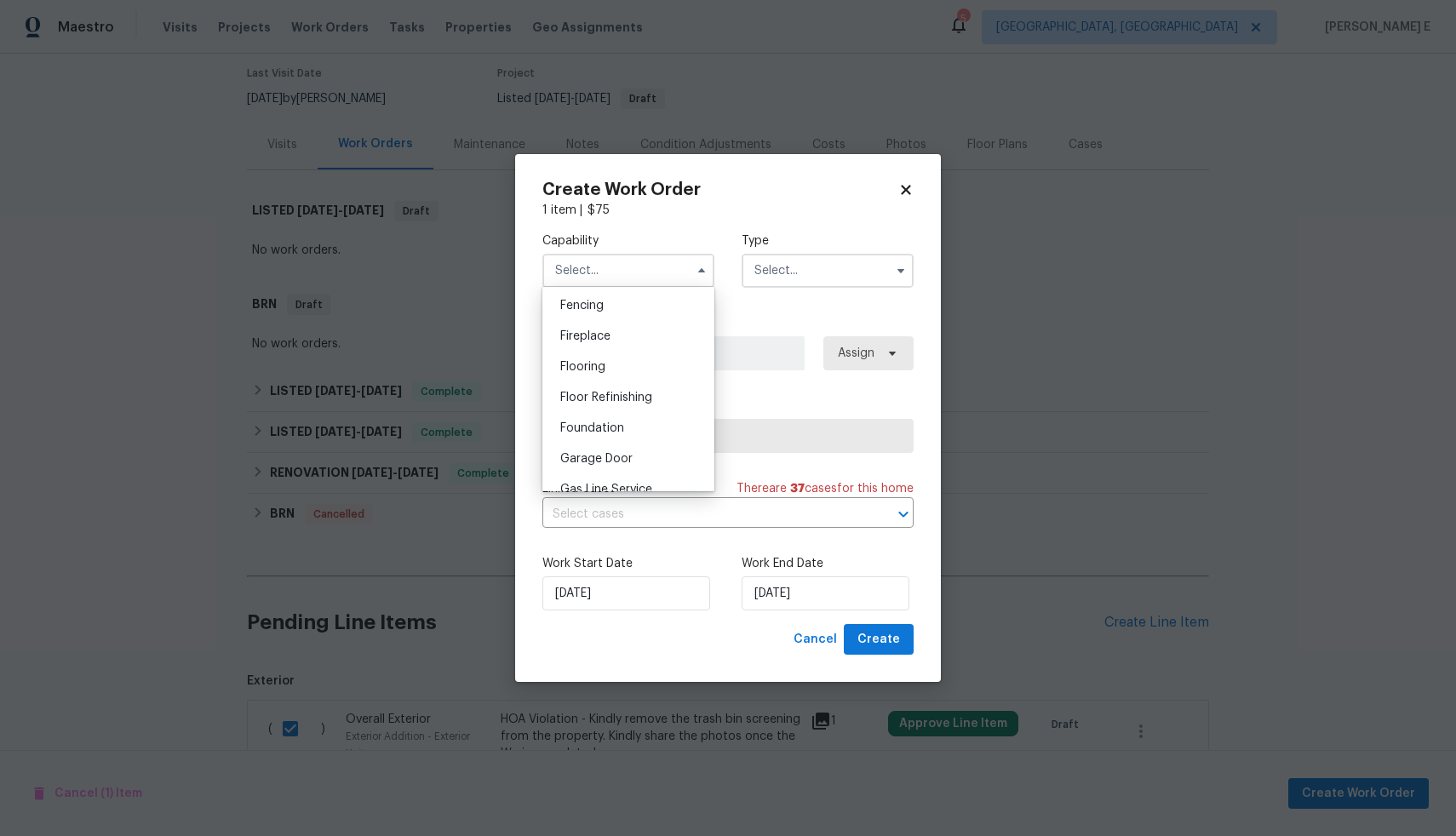
scroll to position [668, 0]
click at [629, 462] on div "General Contractor" at bounding box center [628, 453] width 163 height 30
type input "General Contractor"
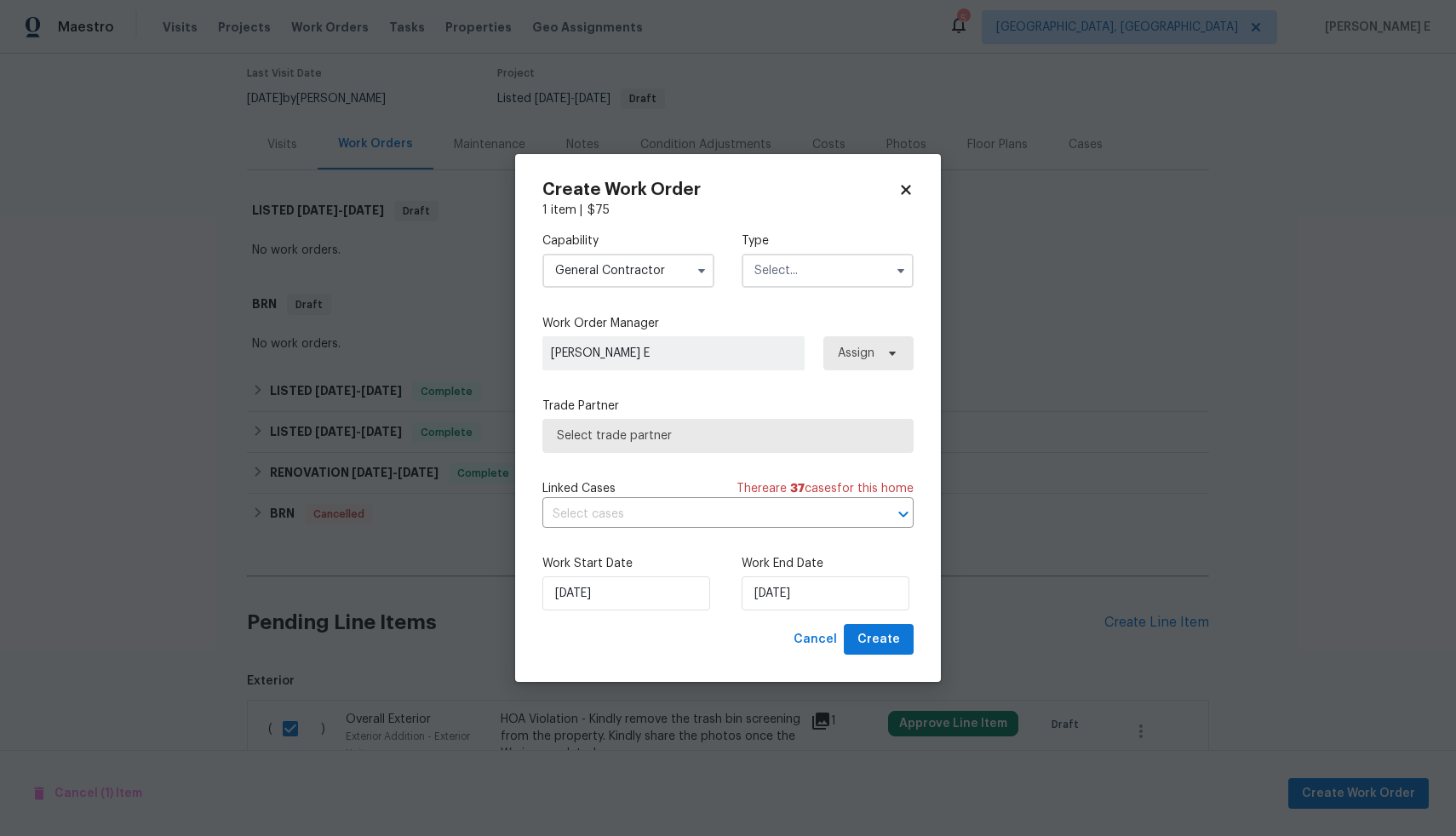
click at [808, 268] on input "text" at bounding box center [827, 271] width 172 height 34
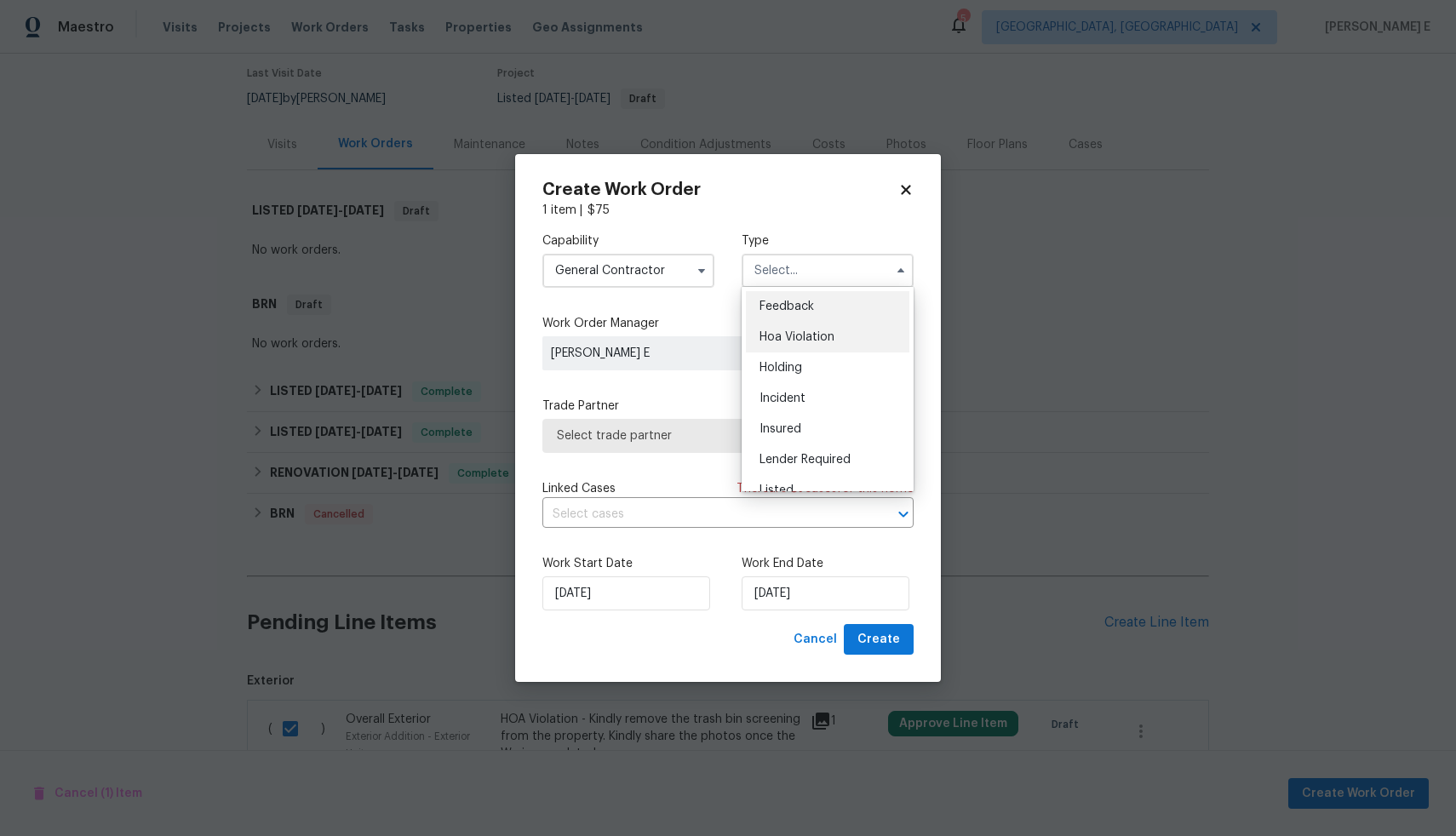
click at [807, 326] on div "Hoa Violation" at bounding box center [827, 337] width 163 height 30
type input "Hoa Violation"
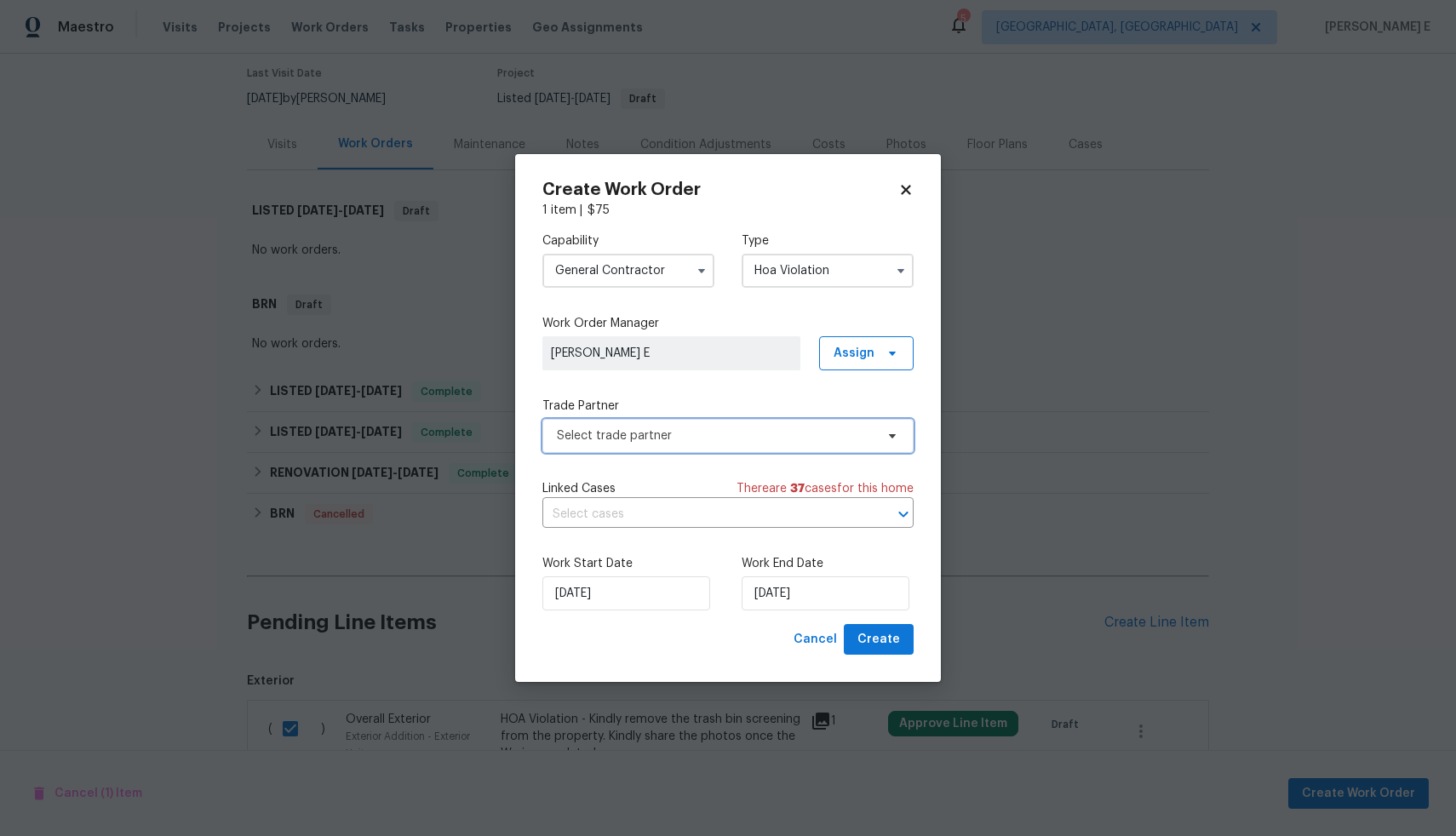
click at [642, 438] on span "Select trade partner" at bounding box center [716, 435] width 317 height 17
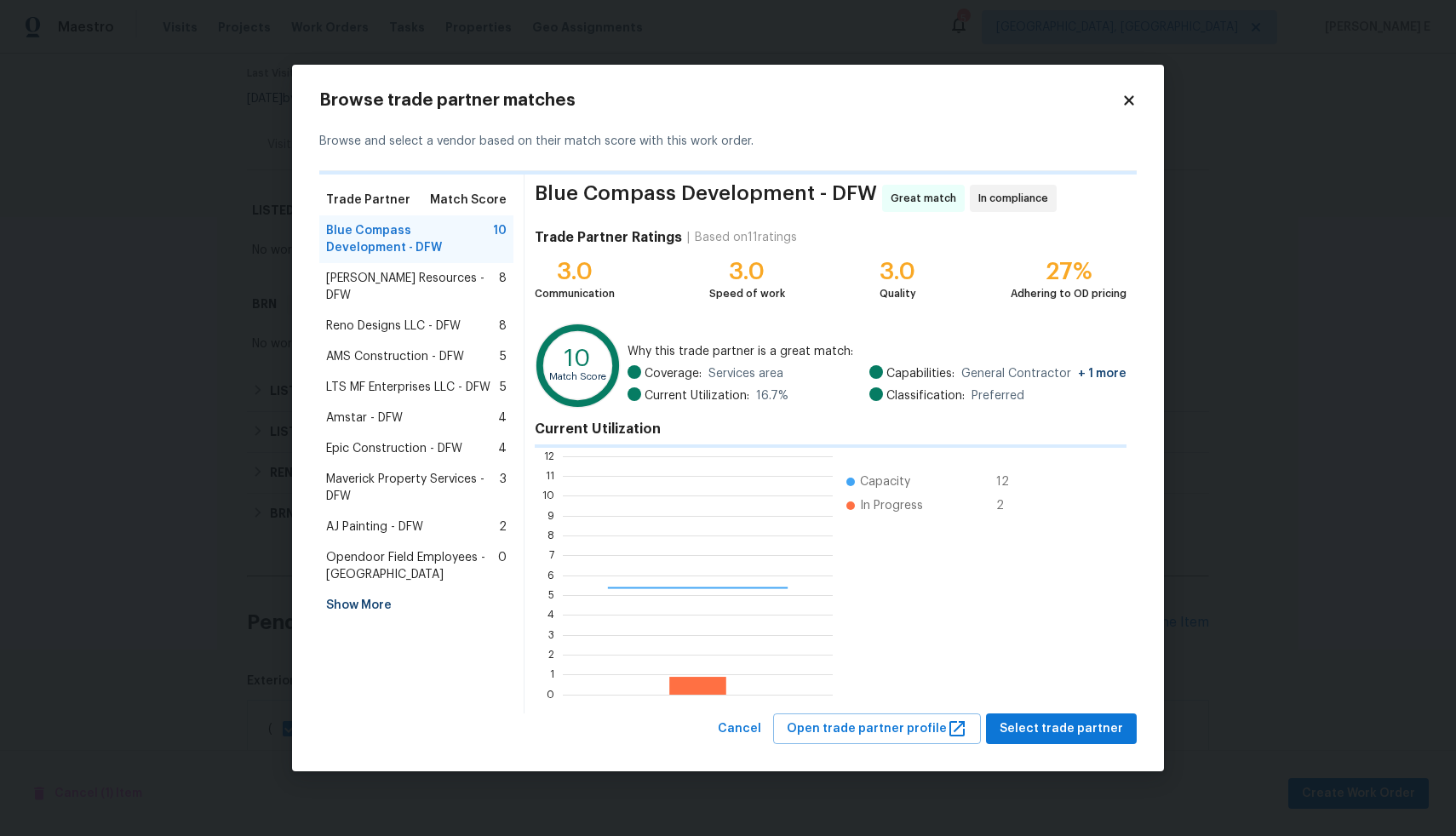
scroll to position [225, 257]
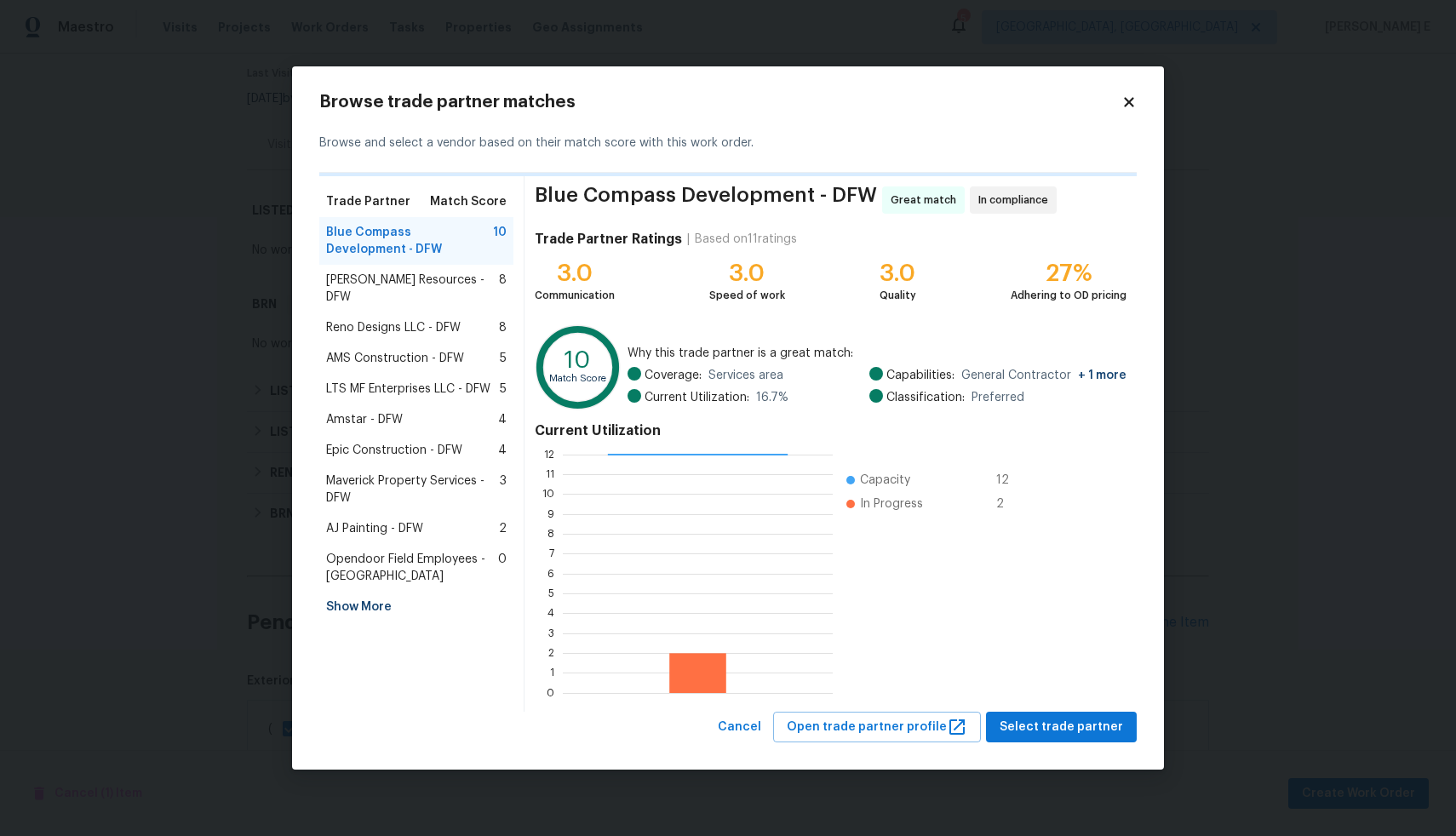
click at [473, 277] on span "Lawrence Resources - DFW" at bounding box center [413, 289] width 173 height 34
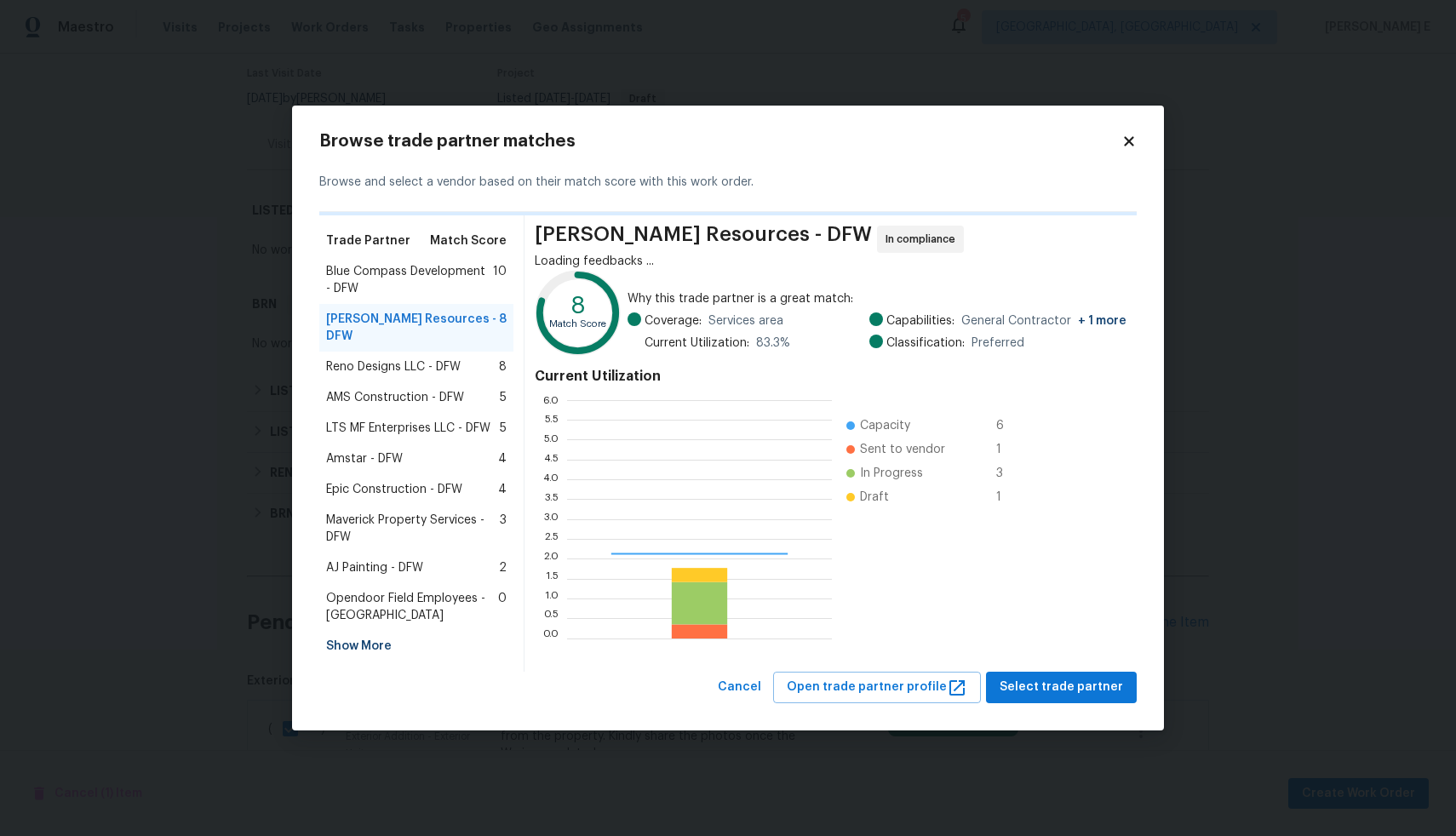
scroll to position [225, 252]
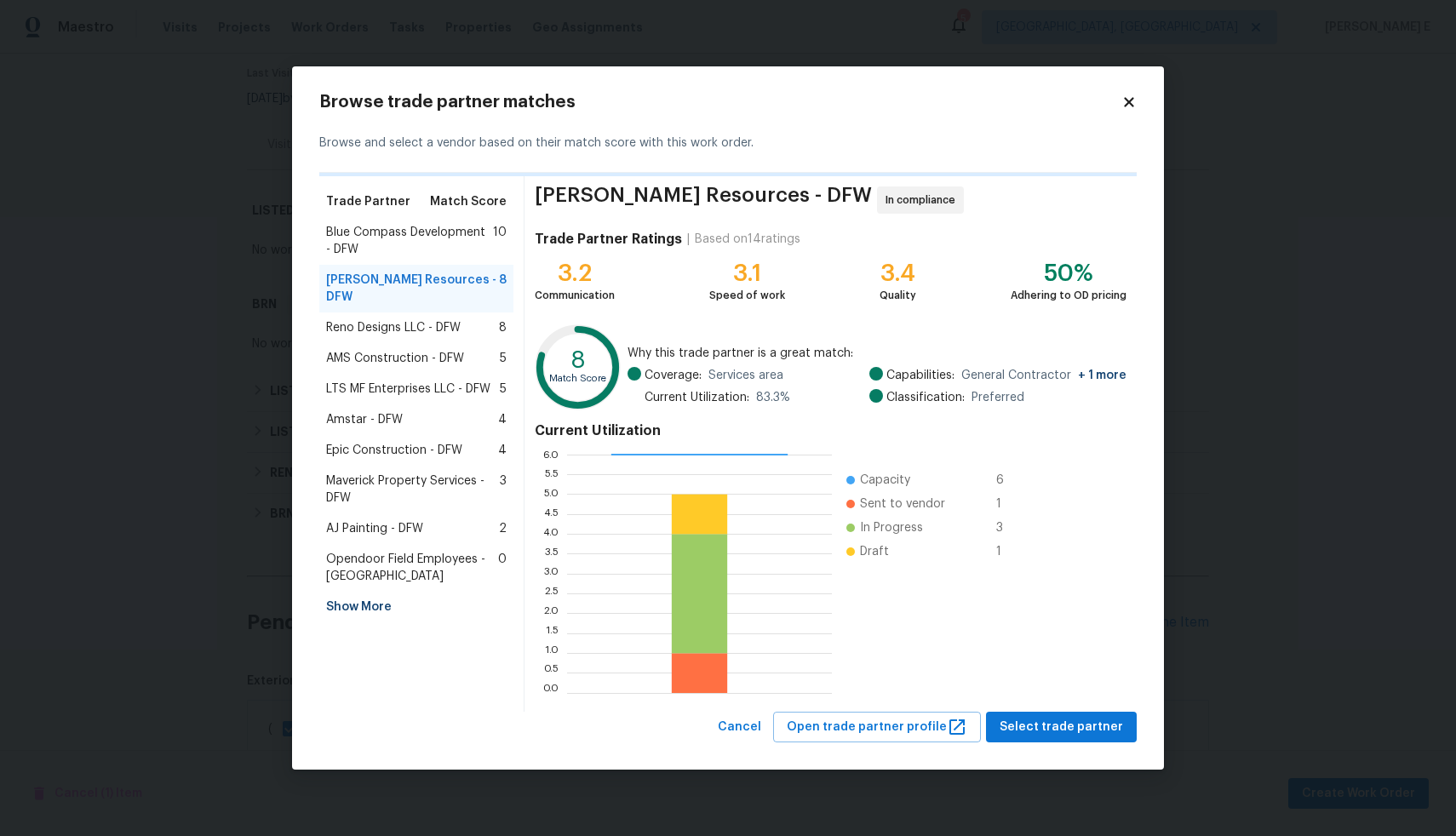
click at [418, 381] on span "LTS MF Enterprises LLC - DFW" at bounding box center [408, 389] width 164 height 17
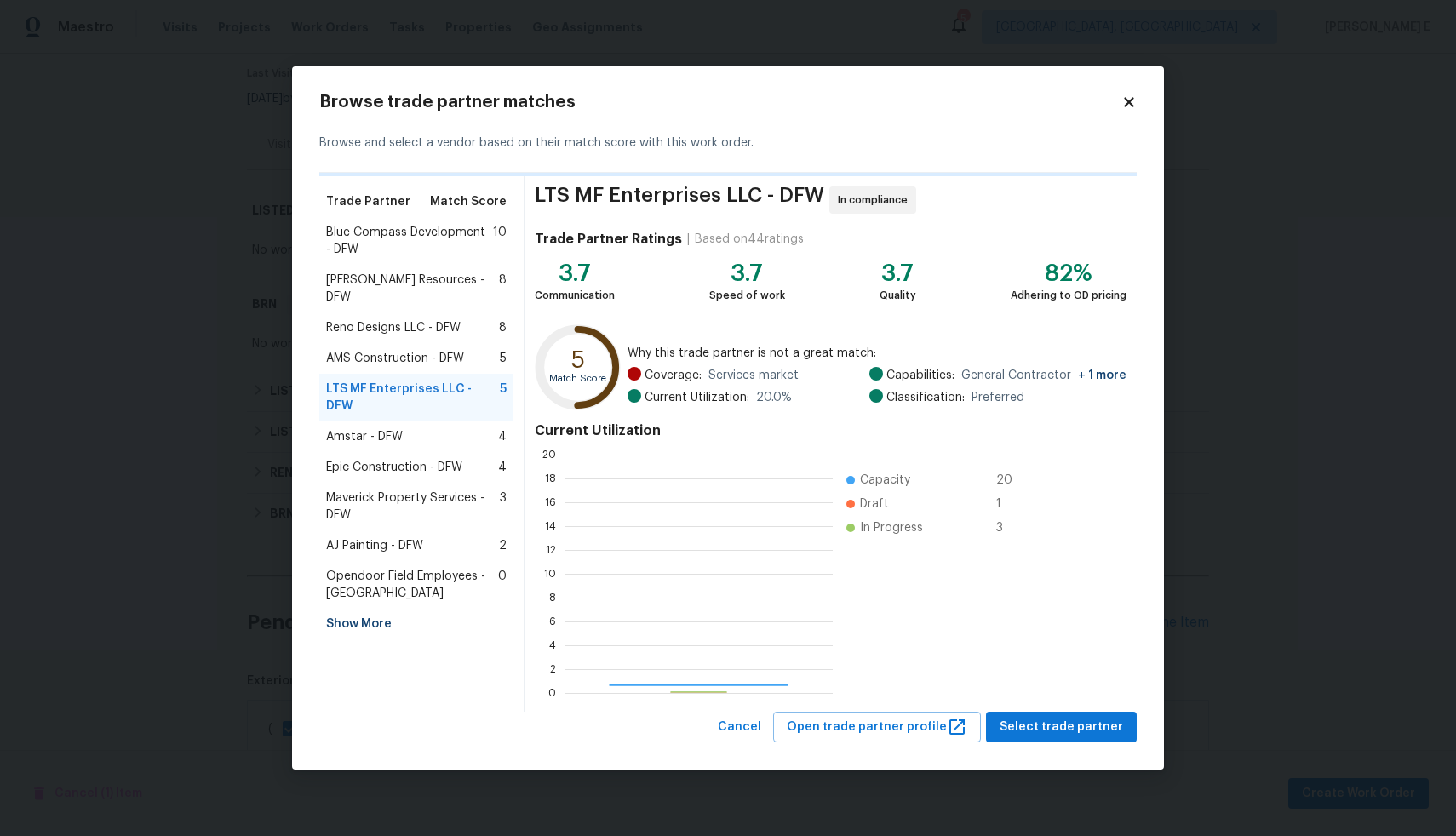
scroll to position [225, 256]
click at [1066, 718] on span "Select trade partner" at bounding box center [1061, 727] width 123 height 21
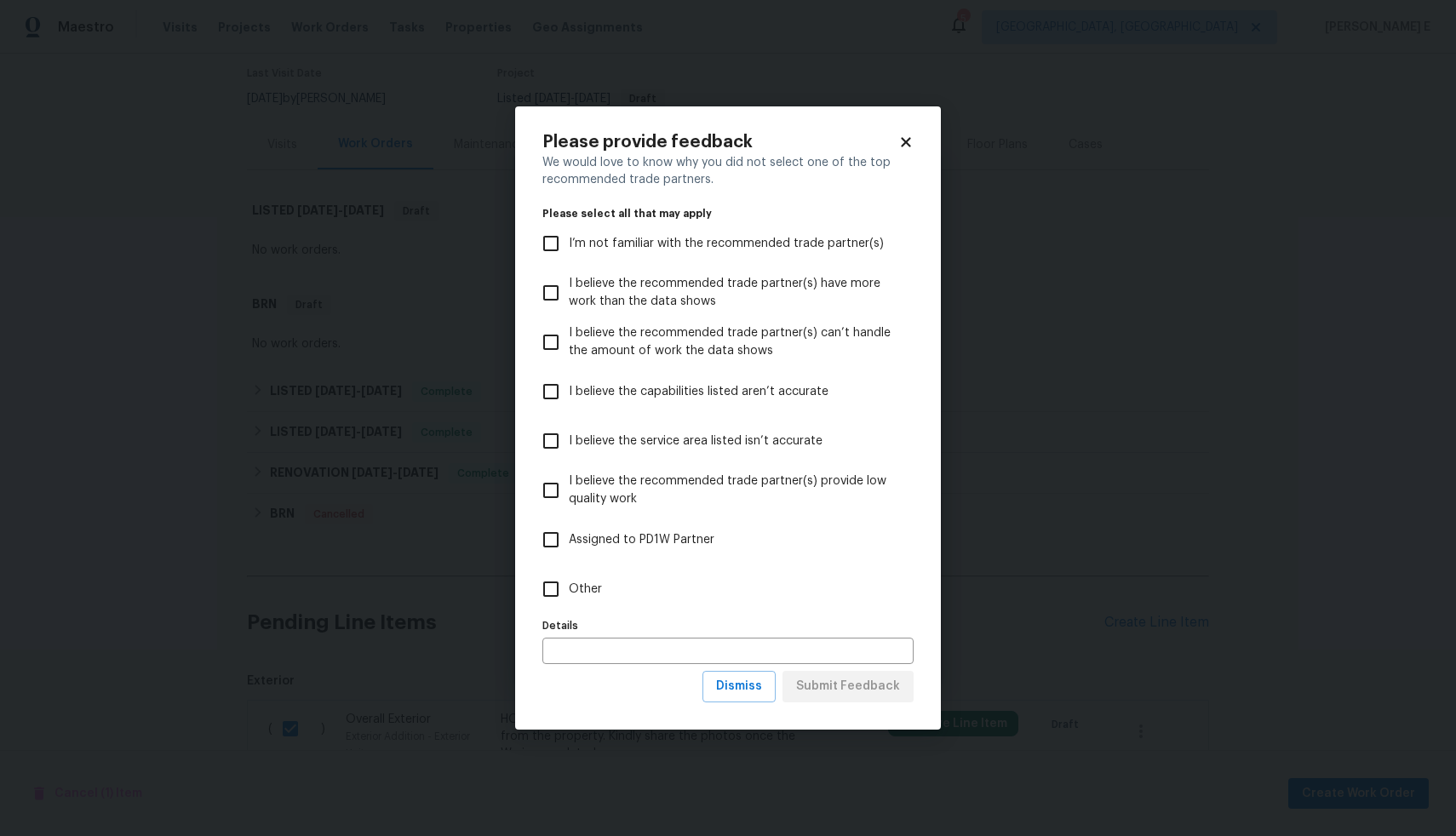
click at [553, 242] on input "I’m not familiar with the recommended trade partner(s)" at bounding box center [551, 243] width 36 height 36
checkbox input "true"
click at [846, 693] on span "Submit Feedback" at bounding box center [848, 686] width 104 height 21
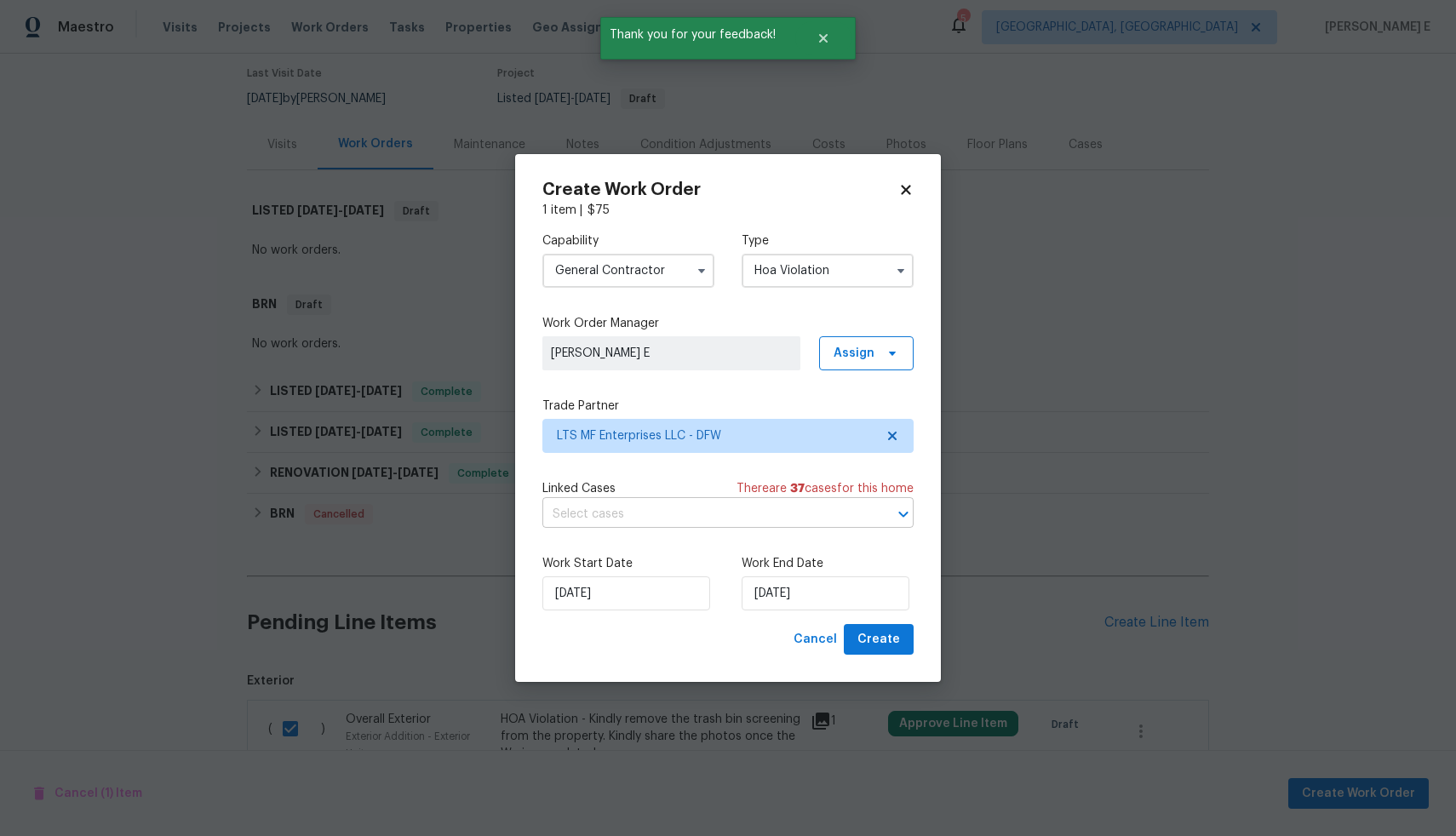
click at [746, 512] on input "text" at bounding box center [703, 515] width 324 height 27
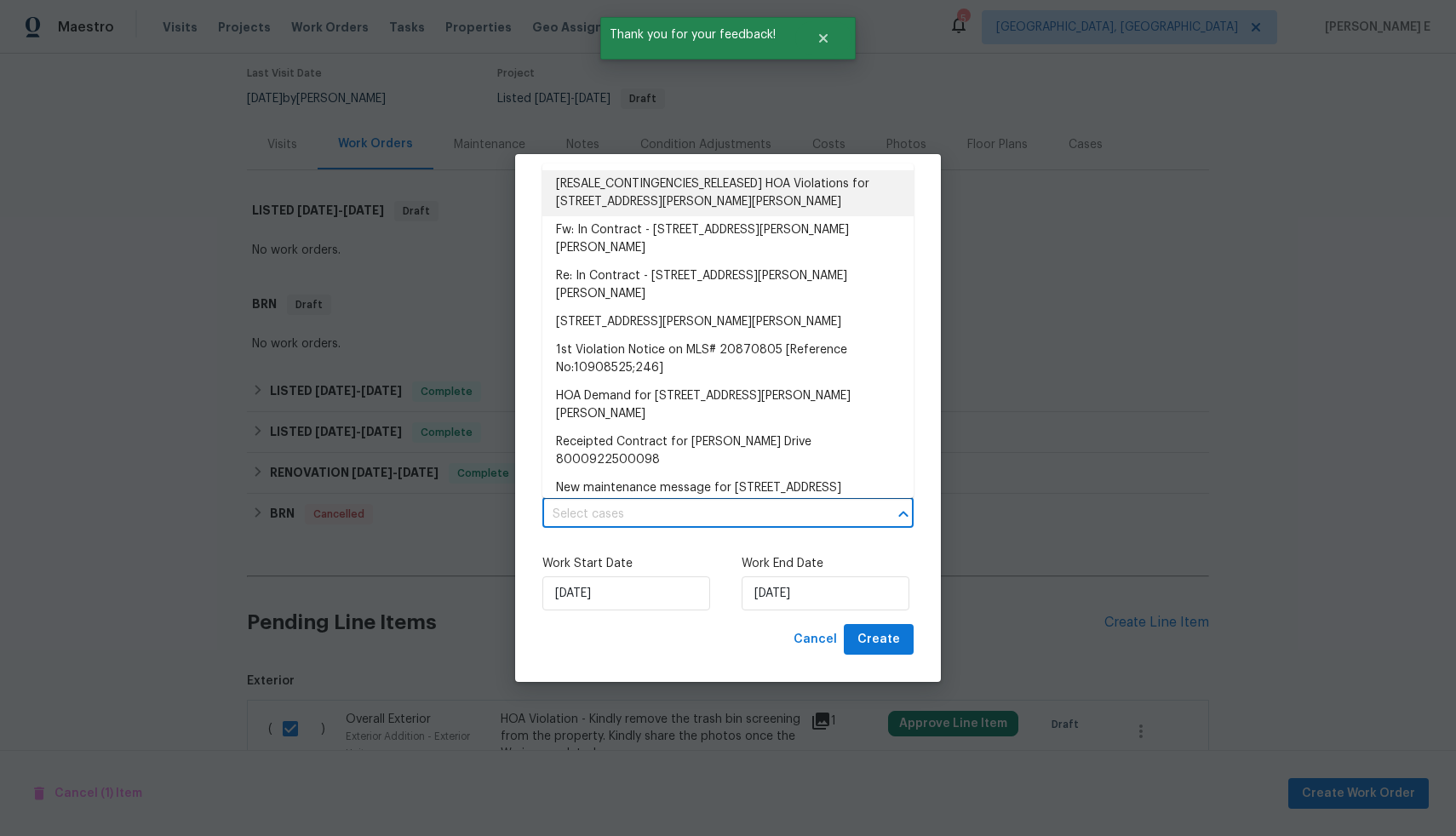
click at [632, 183] on li "[RESALE_CONTINGENCIES_RELEASED] HOA Violations for 2011 Henly Dr, Forney, TX 75…" at bounding box center [728, 193] width 371 height 46
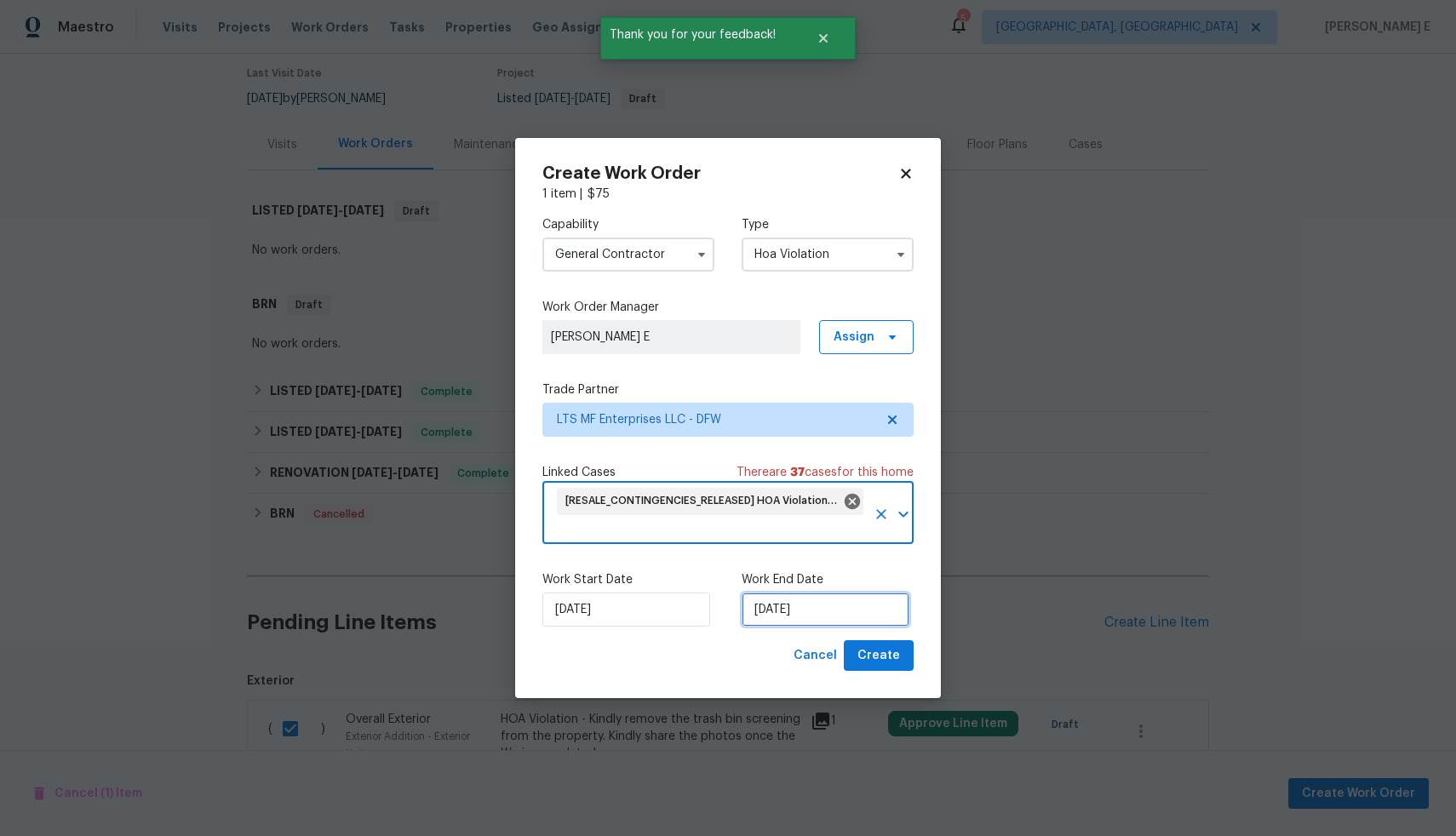
click at [795, 613] on input "15/08/2025" at bounding box center [826, 610] width 168 height 34
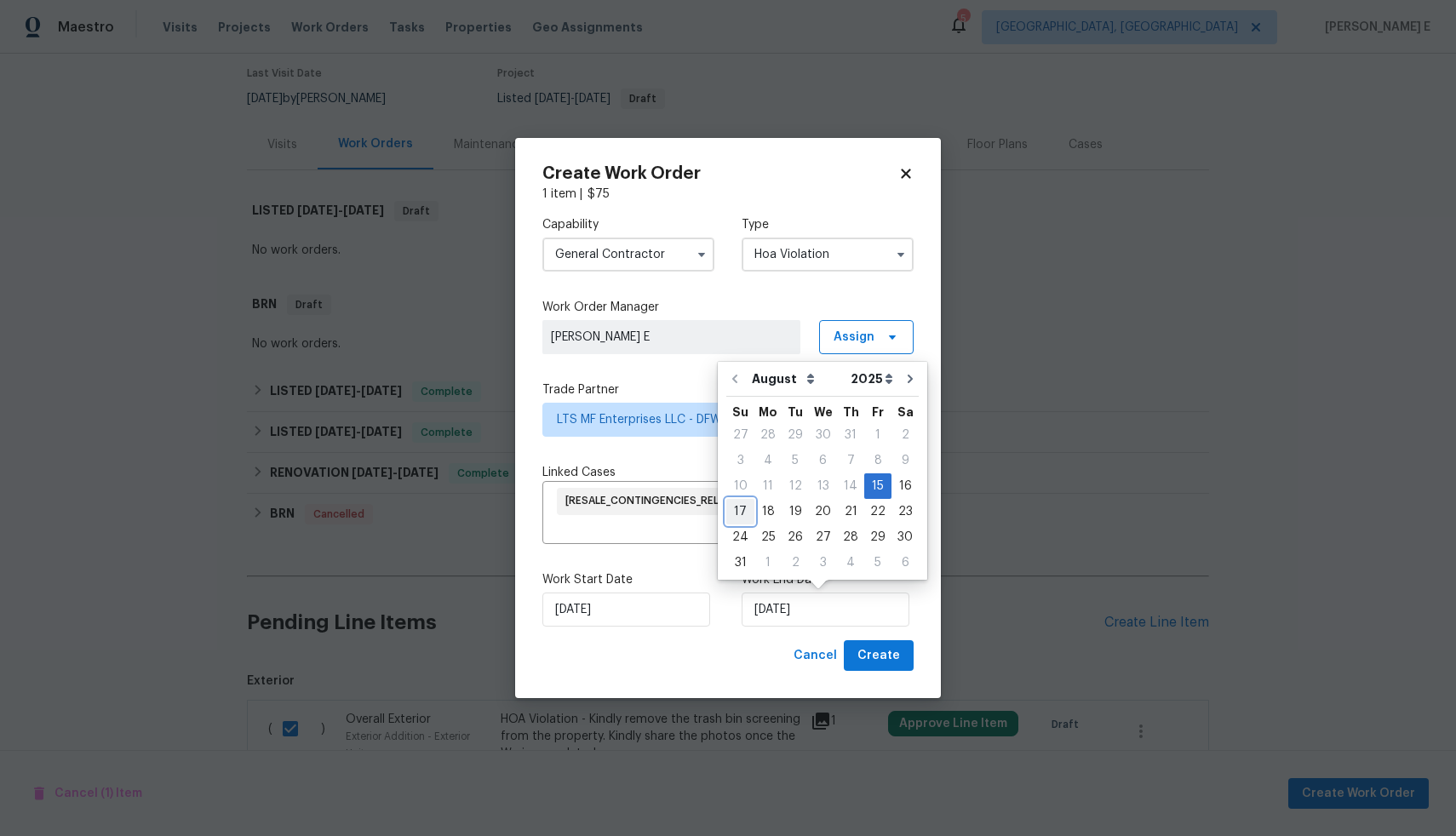
click at [744, 514] on div "17" at bounding box center [741, 512] width 29 height 24
type input "17/08/2025"
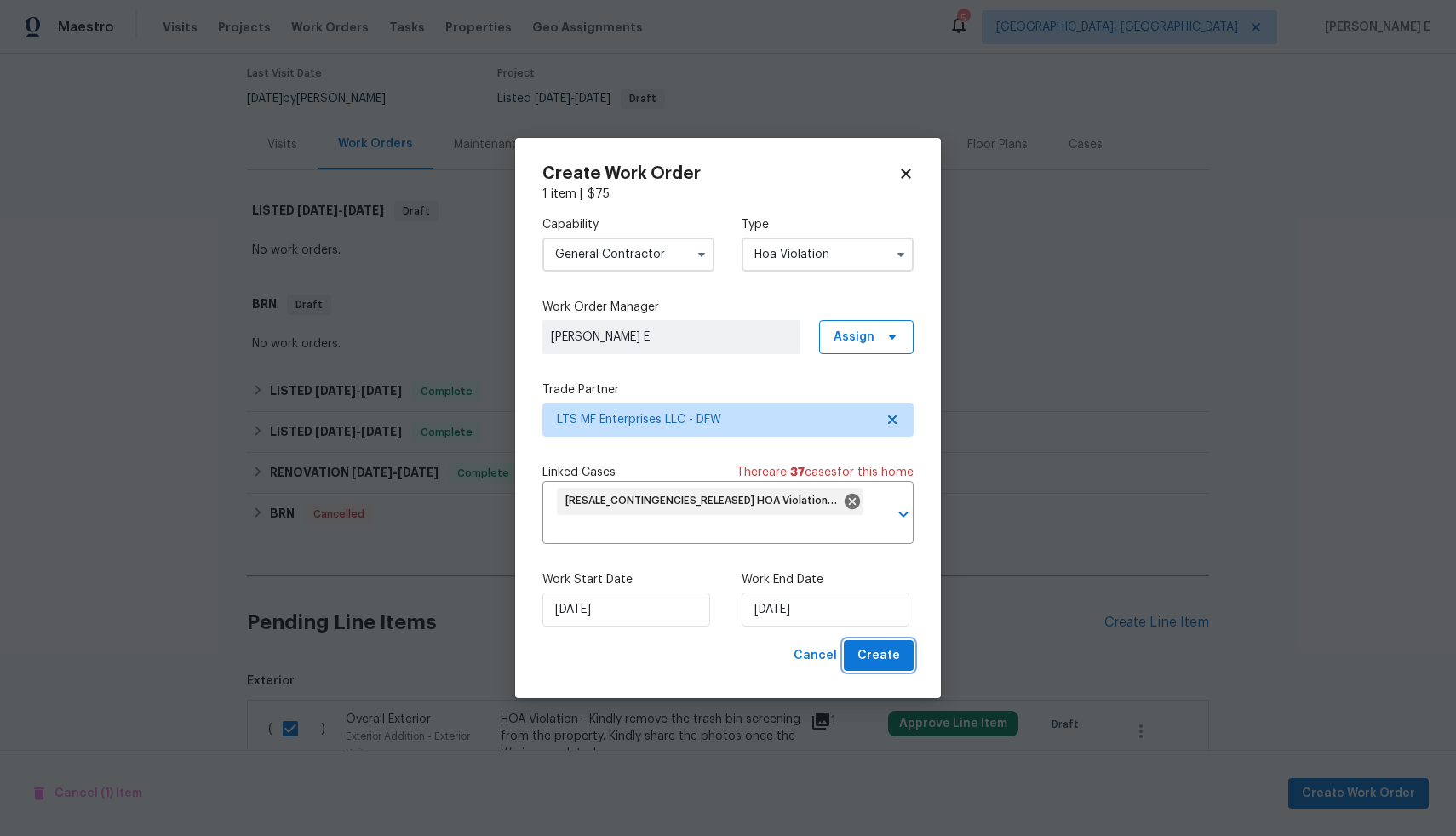
click at [874, 665] on span "Create" at bounding box center [879, 656] width 43 height 21
checkbox input "false"
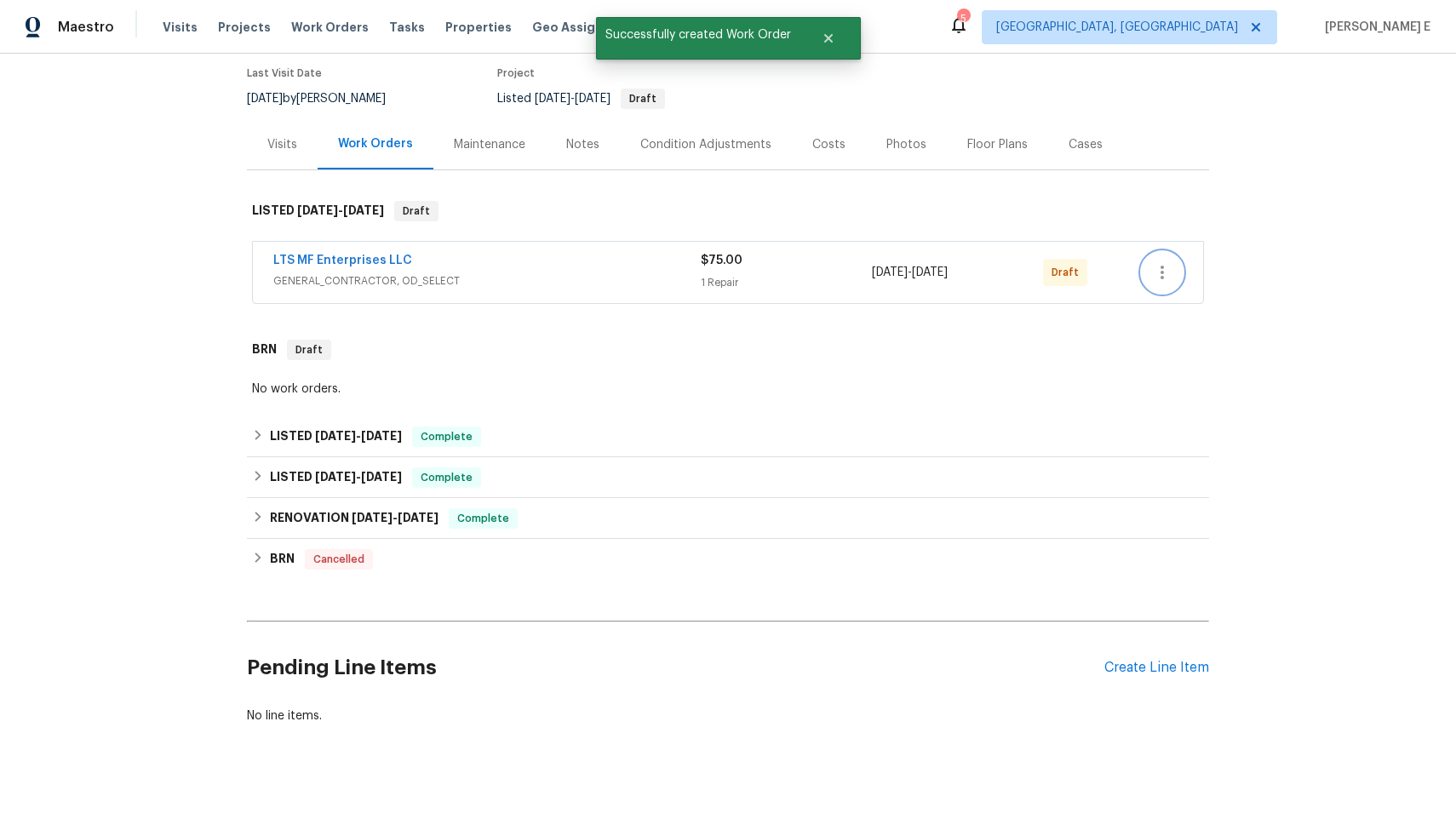
click at [1161, 262] on icon "button" at bounding box center [1162, 272] width 21 height 20
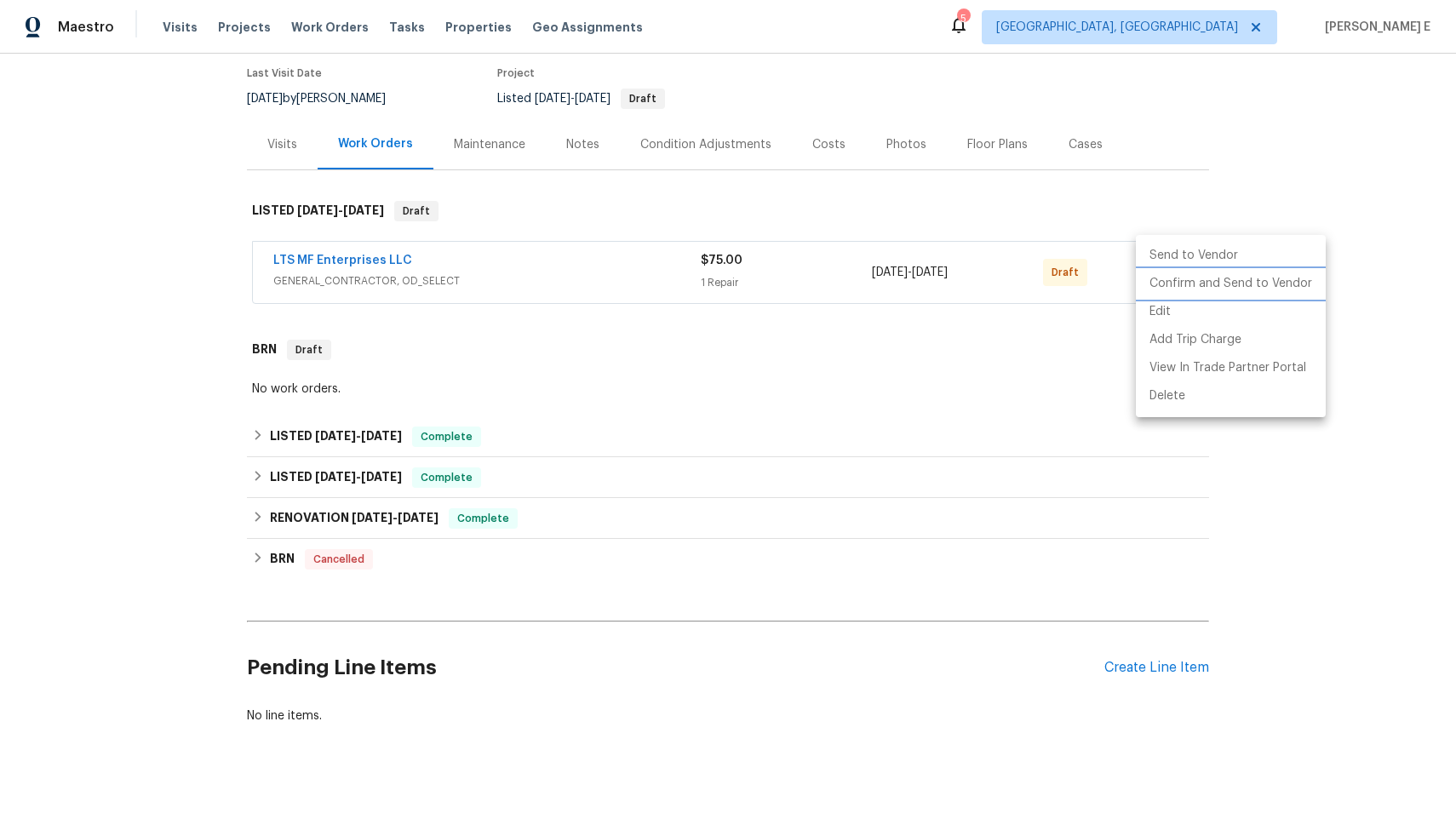
click at [1176, 291] on li "Confirm and Send to Vendor" at bounding box center [1230, 284] width 190 height 29
click at [1353, 129] on div at bounding box center [728, 418] width 1456 height 836
click at [1353, 129] on div "Send to Vendor Confirm and Send to Vendor Edit Add Trip Charge View In Trade Pa…" at bounding box center [728, 418] width 1456 height 836
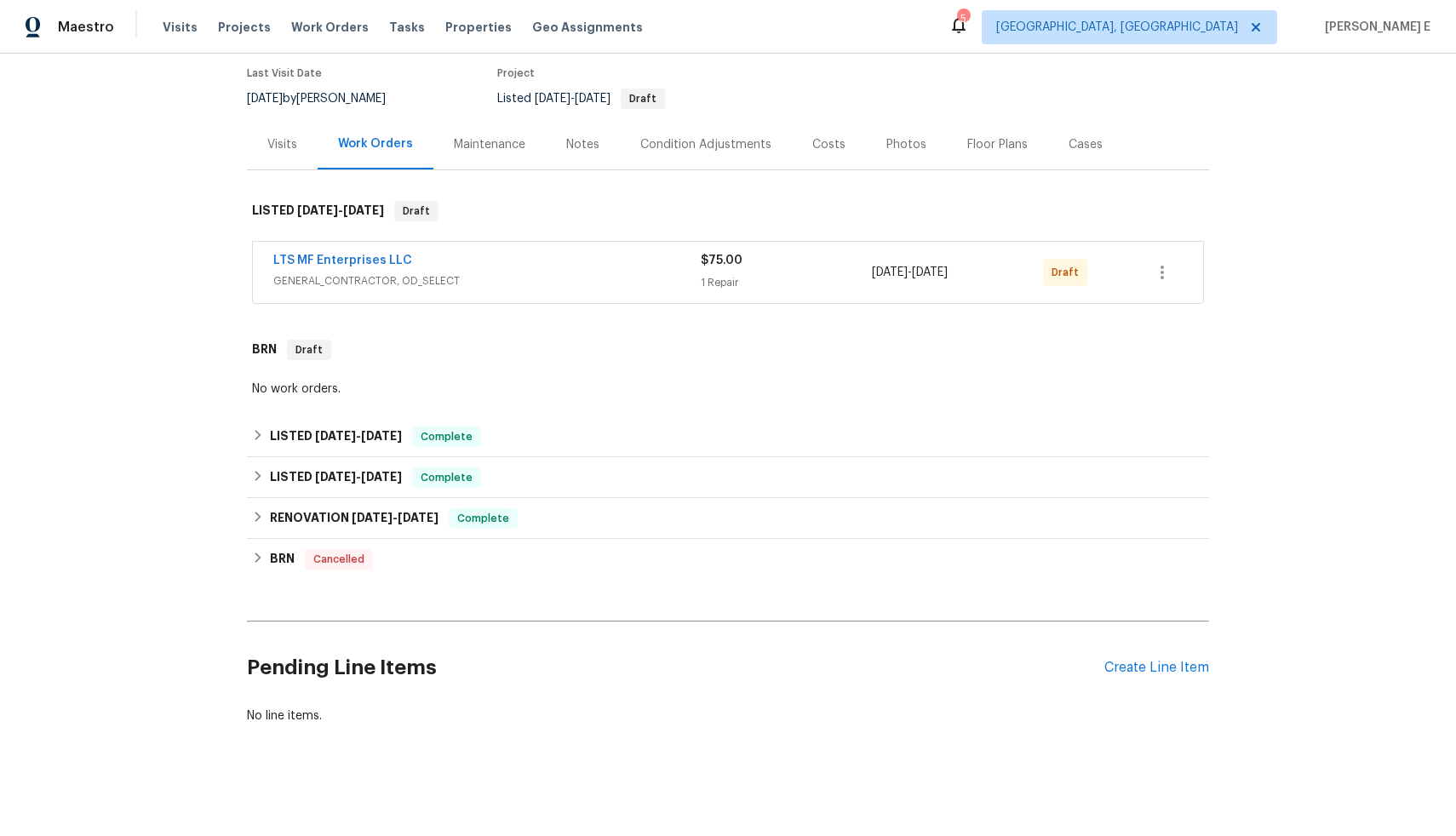
click at [1353, 129] on div "Back to all projects 2011 Henly Dr, Forney, TX 75126 4 Beds | 3 1/2 Baths | Tot…" at bounding box center [728, 445] width 1456 height 783
drag, startPoint x: 405, startPoint y: 249, endPoint x: 237, endPoint y: 247, distance: 168.0
click at [237, 247] on div "Back to all projects 2011 Henly Dr, Forney, TX 75126 4 Beds | 3 1/2 Baths | Tot…" at bounding box center [728, 445] width 1456 height 783
copy link "LTS MF Enterprises LLC"
